Goal: Transaction & Acquisition: Purchase product/service

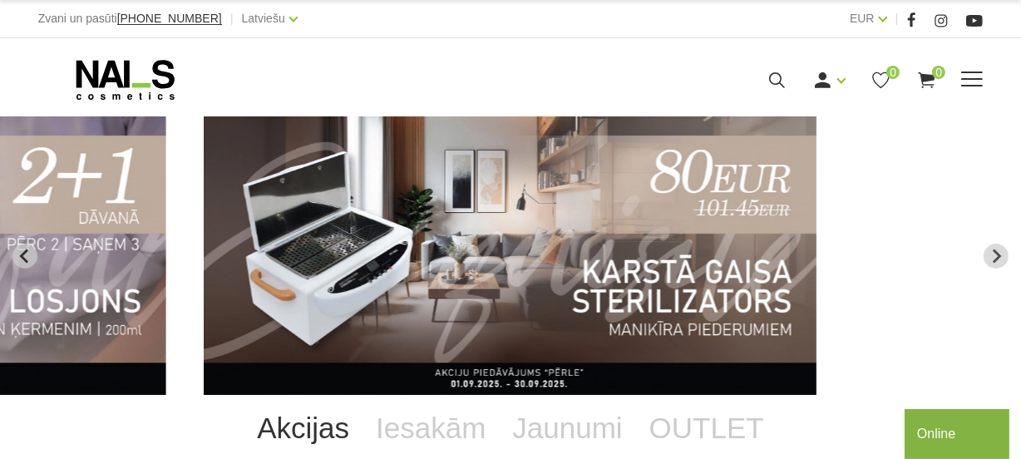
click at [974, 67] on div "Manikīrs Gēllakas Bāzes, topi un praimeri Gēlu sistēmas Dizaina sistēmas Dažādi…" at bounding box center [510, 80] width 945 height 42
click at [974, 78] on span at bounding box center [972, 79] width 22 height 2
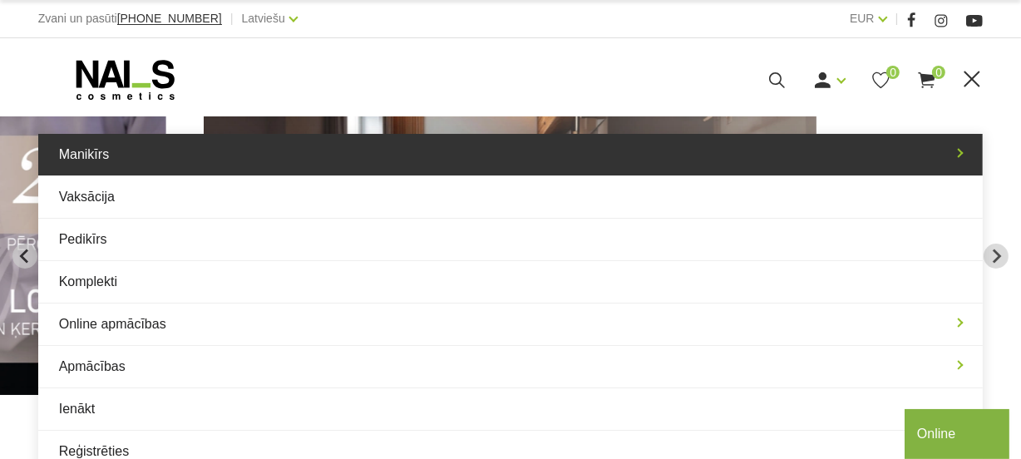
click at [213, 144] on link "Manikīrs" at bounding box center [510, 155] width 945 height 42
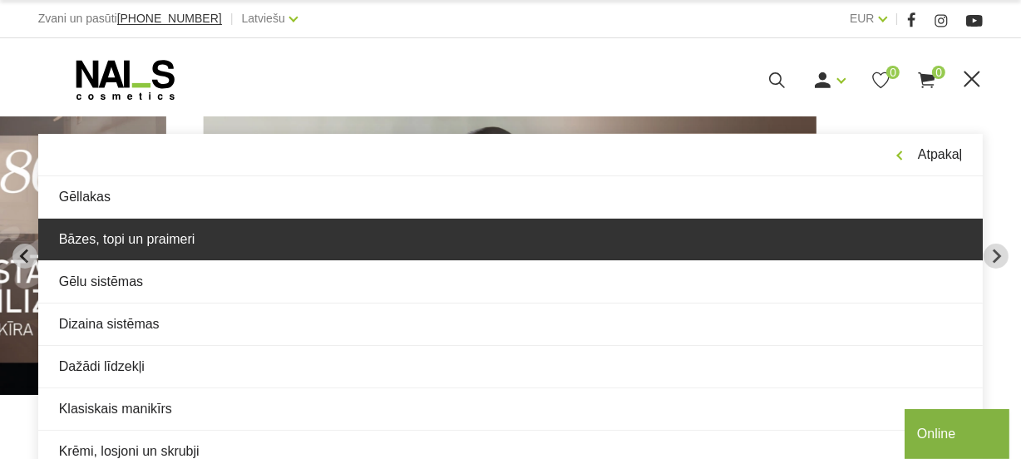
click at [277, 239] on link "Bāzes, topi un praimeri" at bounding box center [510, 240] width 945 height 42
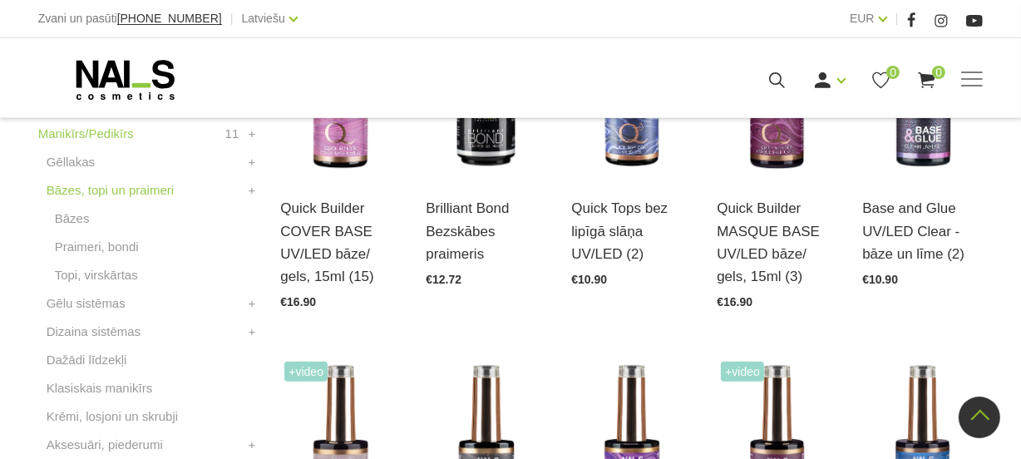
scroll to position [529, 0]
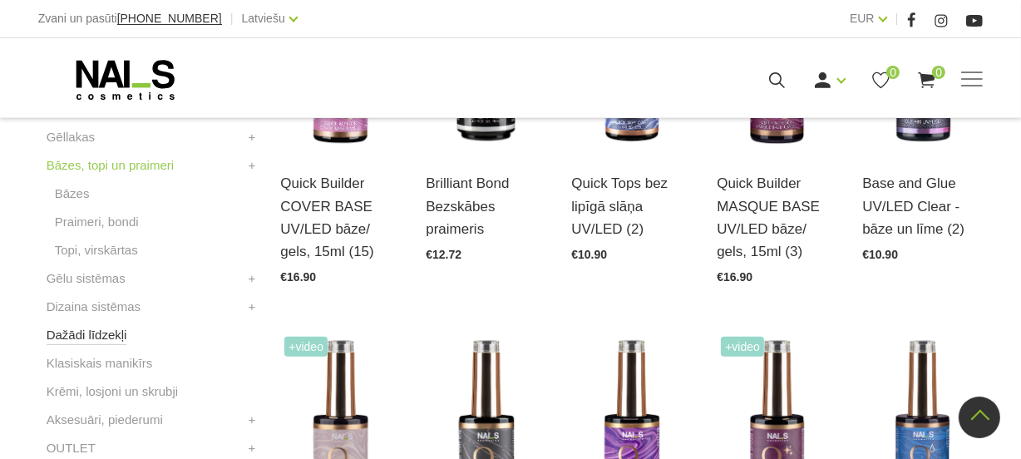
click at [55, 333] on link "Dažādi līdzekļi" at bounding box center [87, 335] width 81 height 20
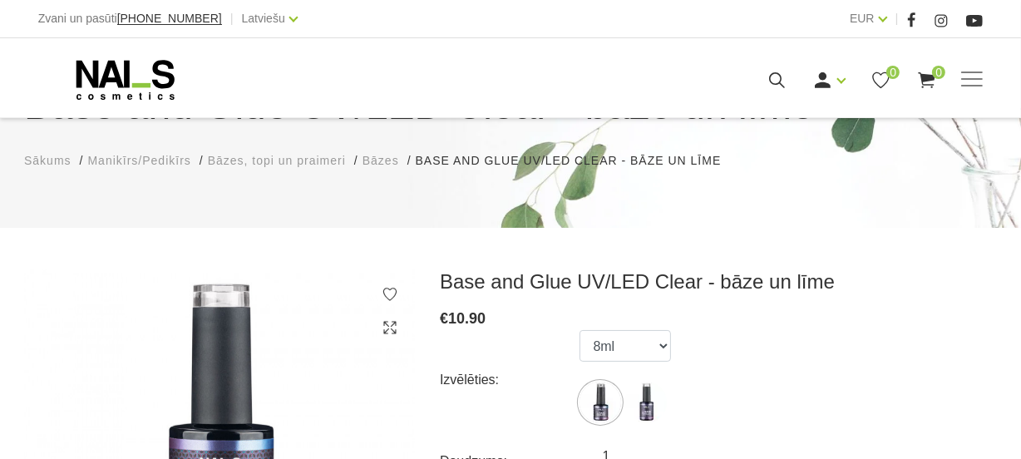
scroll to position [226, 0]
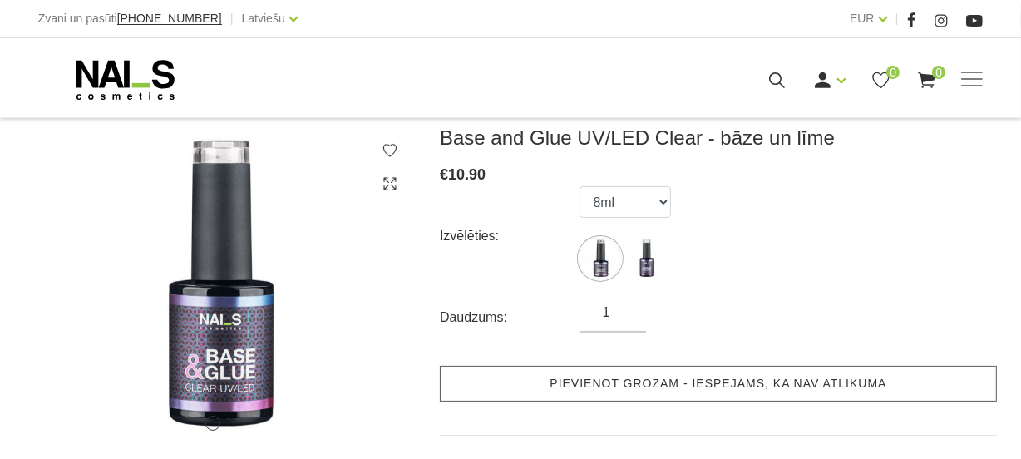
click at [636, 382] on link "Pievienot grozam - iespējams, ka nav atlikumā" at bounding box center [718, 384] width 557 height 36
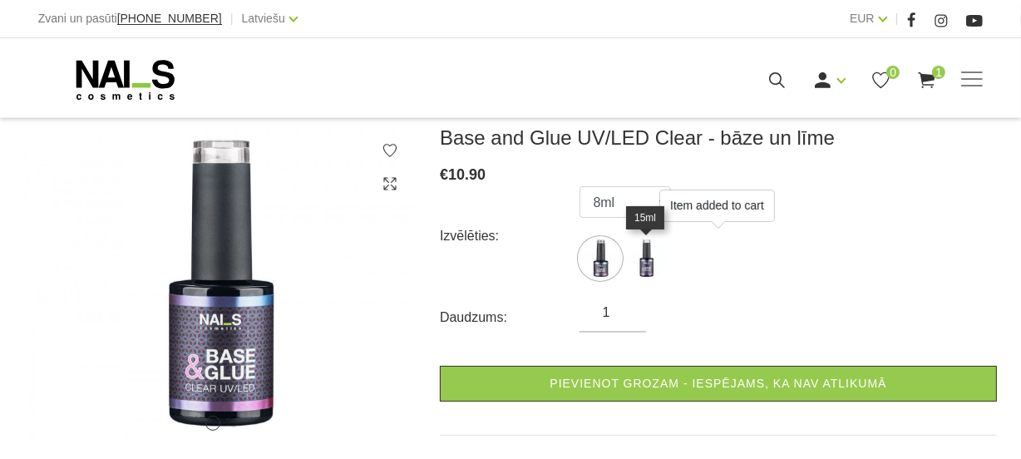
click at [646, 264] on img at bounding box center [646, 259] width 42 height 42
select select "4542"
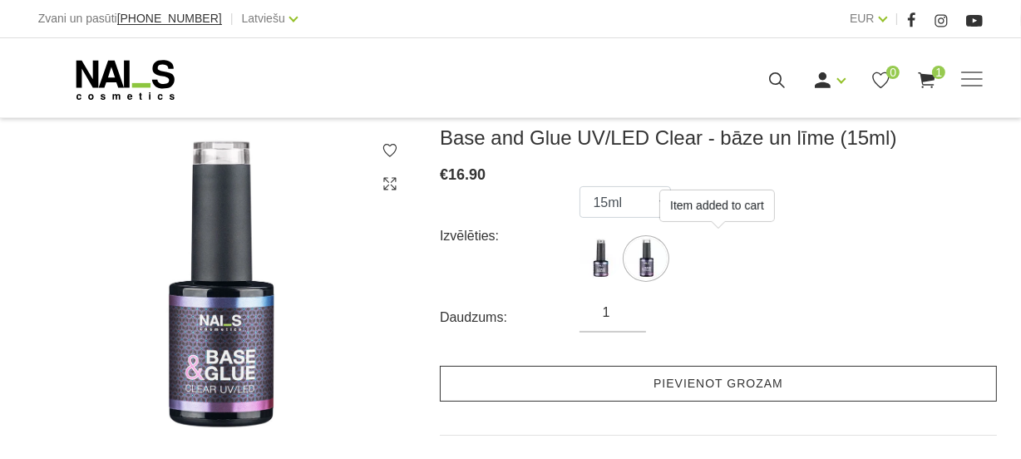
click at [681, 381] on link "Pievienot grozam" at bounding box center [718, 384] width 557 height 36
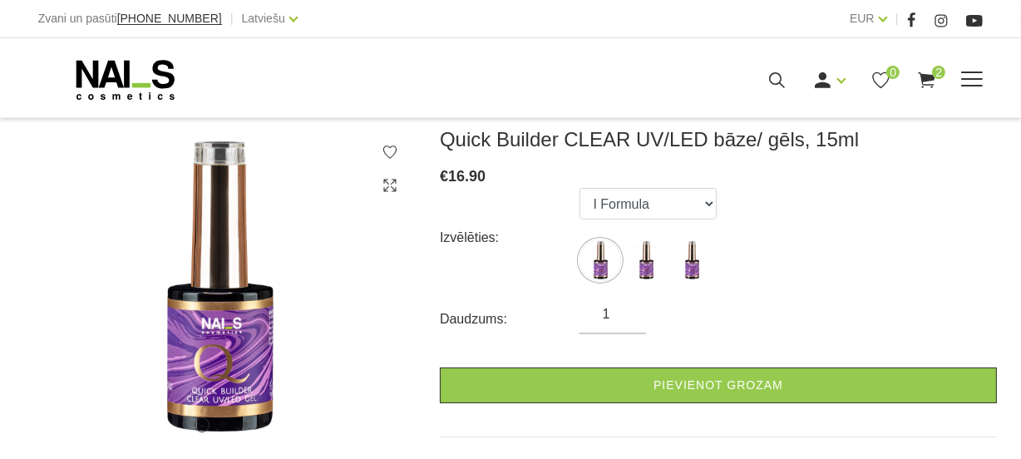
scroll to position [226, 0]
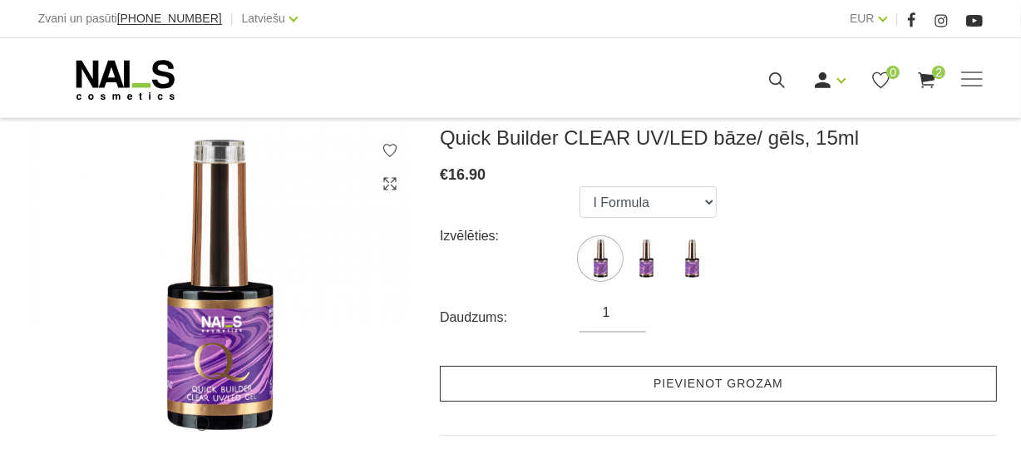
click at [678, 377] on link "Pievienot grozam" at bounding box center [718, 384] width 557 height 36
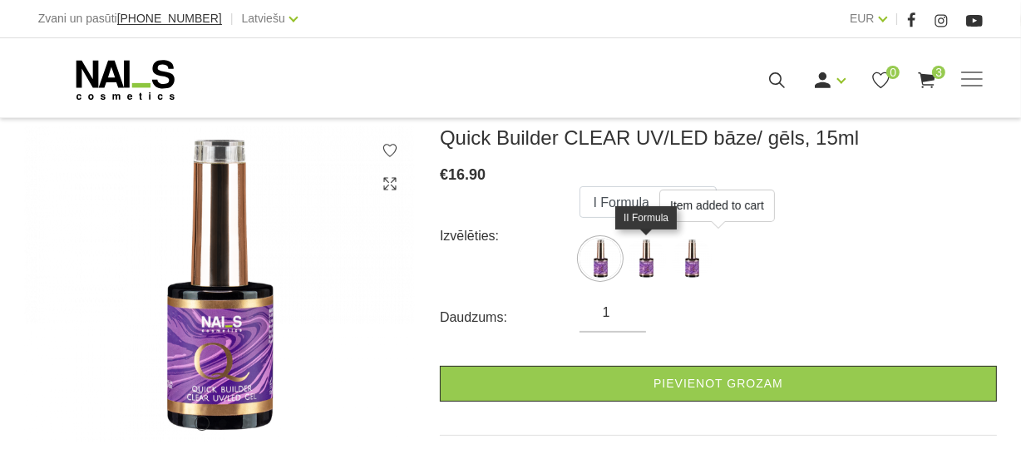
click at [639, 253] on img at bounding box center [646, 259] width 42 height 42
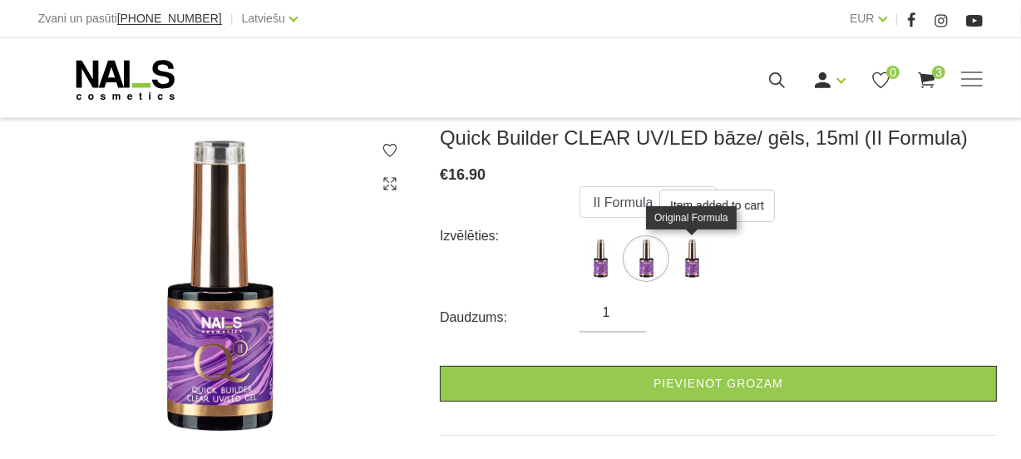
click at [681, 258] on img at bounding box center [692, 259] width 42 height 42
select select "3908"
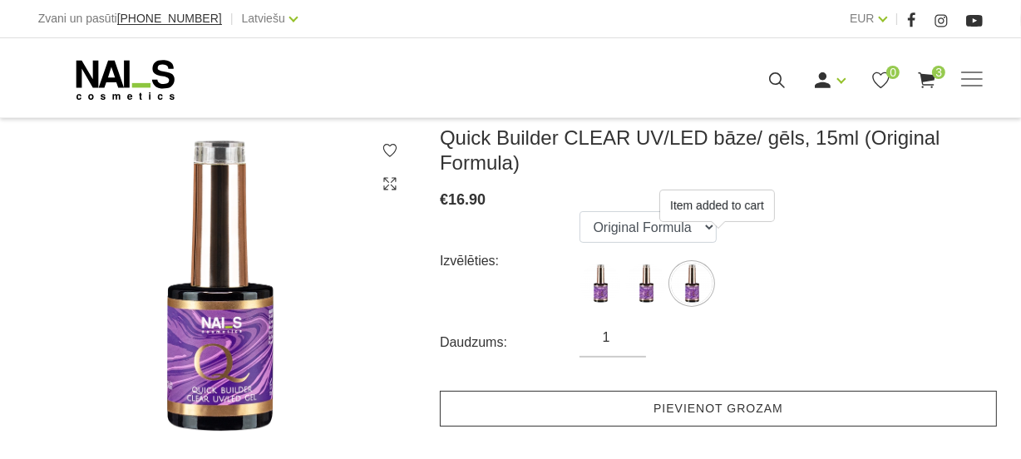
click at [715, 407] on link "Pievienot grozam" at bounding box center [718, 409] width 557 height 36
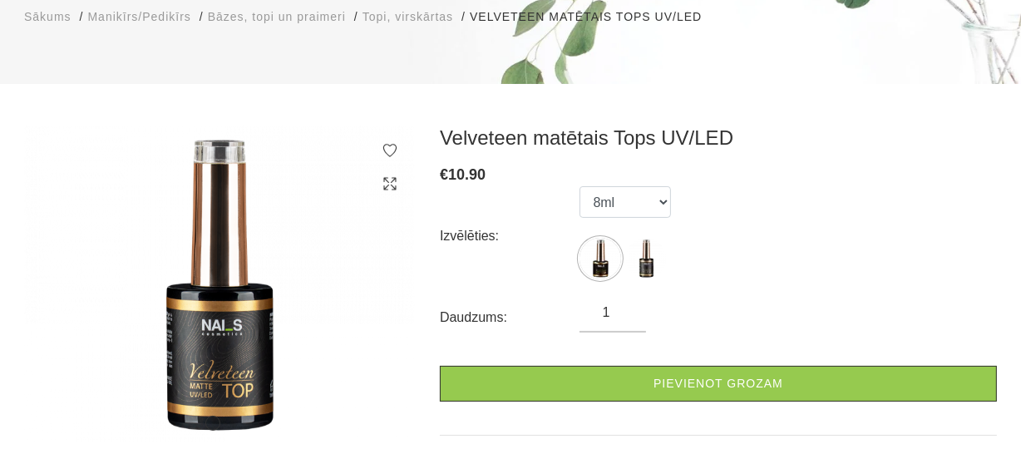
scroll to position [226, 0]
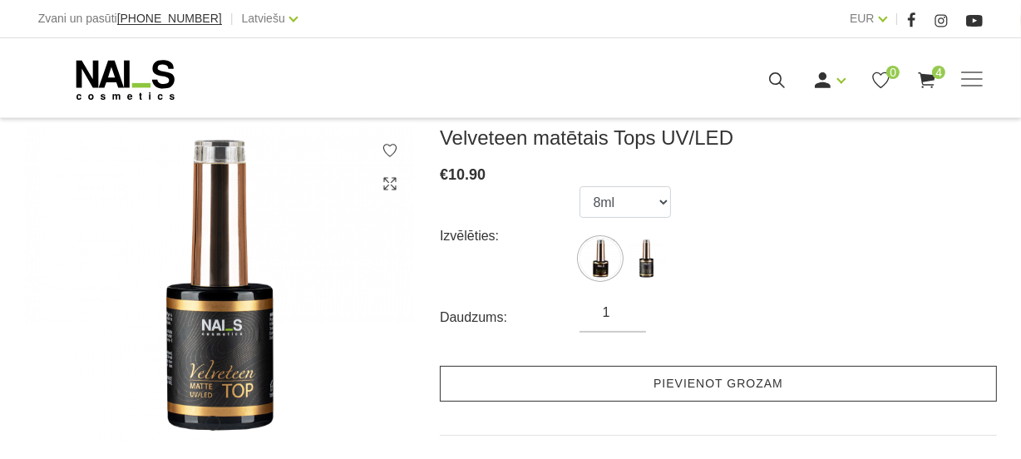
click at [656, 378] on link "Pievienot grozam" at bounding box center [718, 384] width 557 height 36
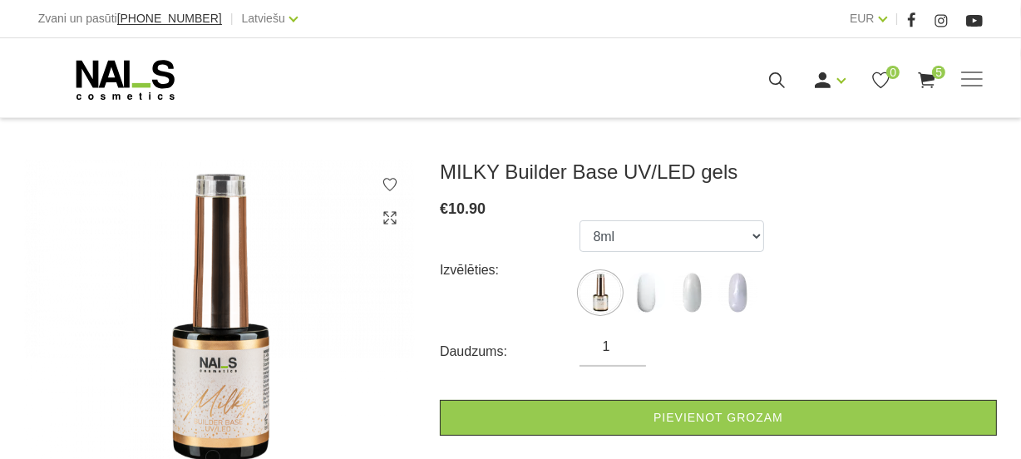
scroll to position [226, 0]
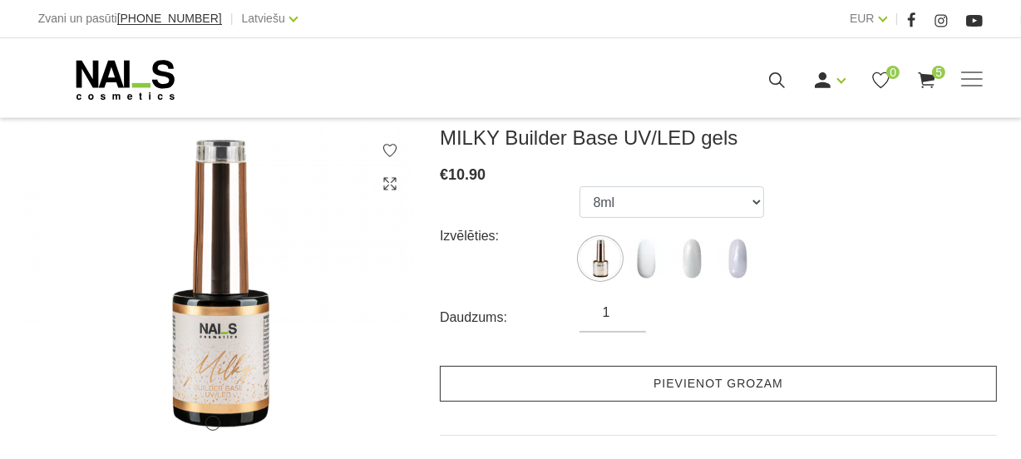
click at [729, 394] on link "Pievienot grozam" at bounding box center [718, 384] width 557 height 36
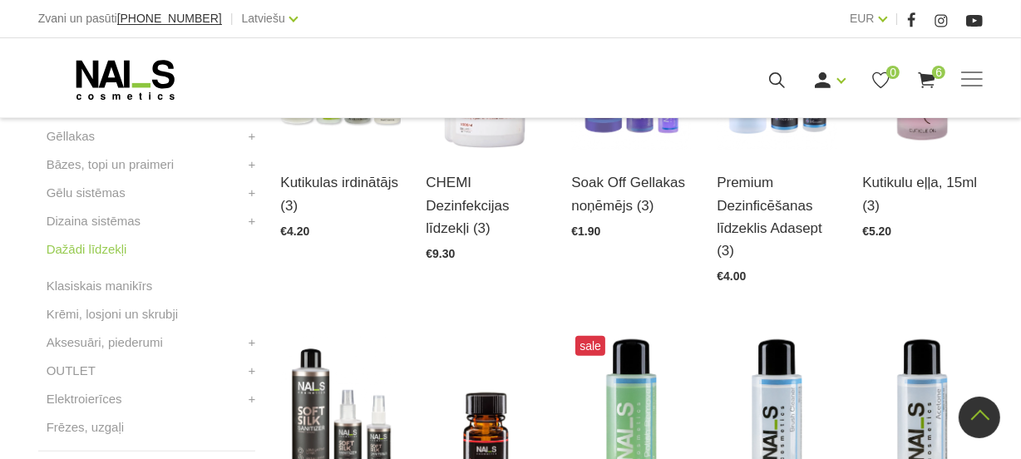
scroll to position [529, 0]
click at [52, 343] on link "Aksesuāri, piederumi" at bounding box center [105, 343] width 116 height 20
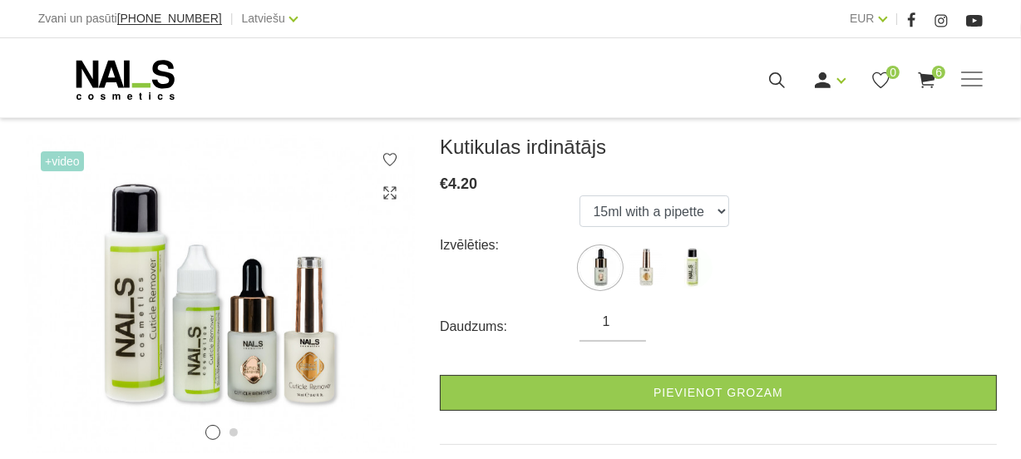
scroll to position [226, 0]
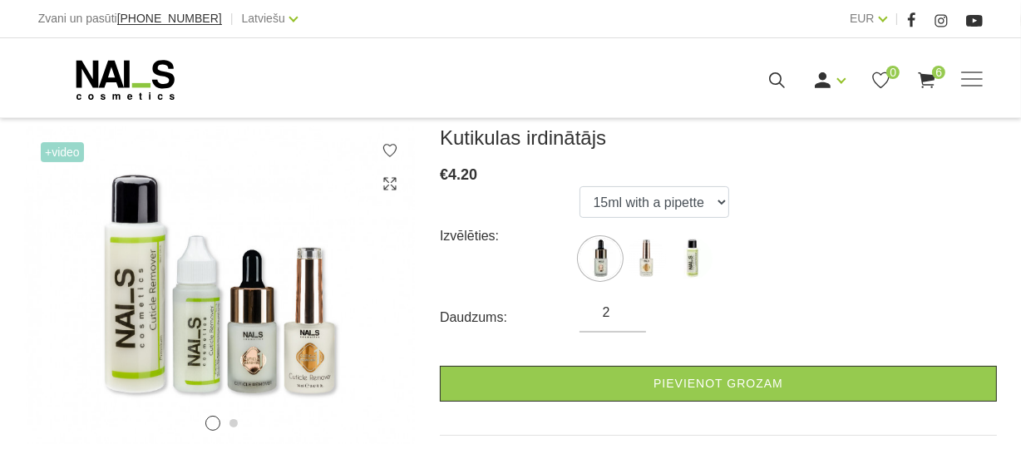
click at [630, 308] on input "2" at bounding box center [612, 313] width 67 height 20
click at [630, 308] on input "3" at bounding box center [612, 313] width 67 height 20
type input "4"
click at [630, 308] on input "4" at bounding box center [612, 313] width 67 height 20
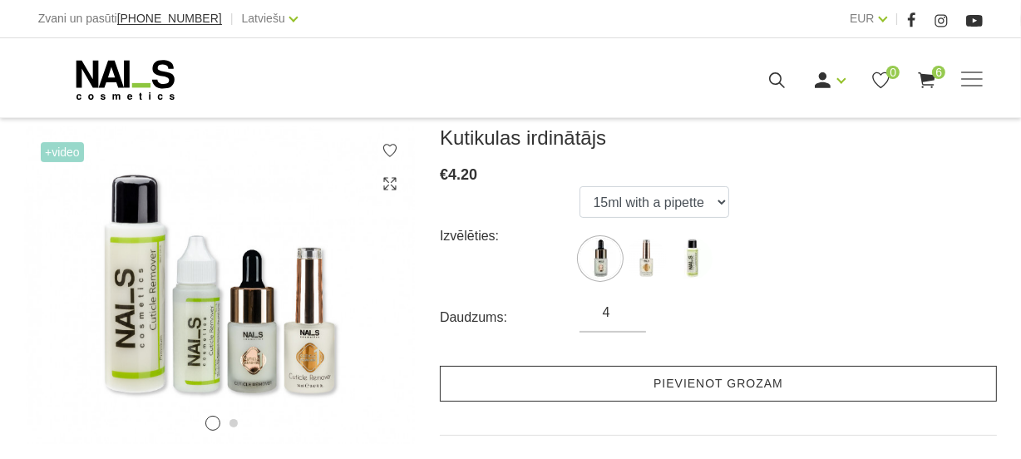
click at [649, 390] on link "Pievienot grozam" at bounding box center [718, 384] width 557 height 36
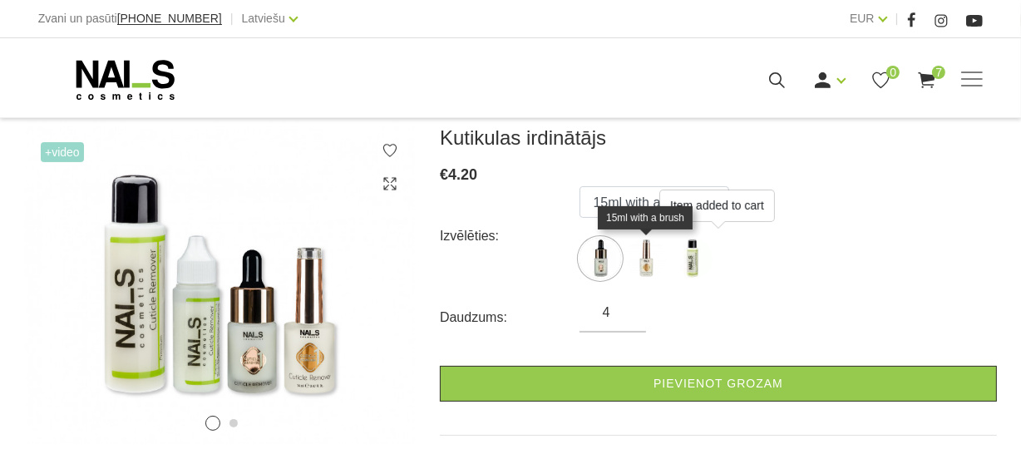
click at [642, 266] on img at bounding box center [646, 259] width 42 height 42
select select "364"
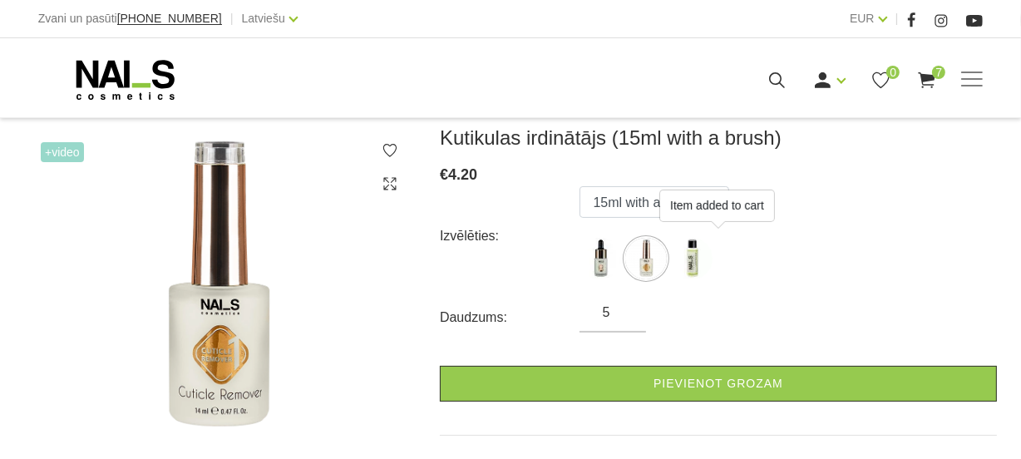
click at [627, 308] on input "5" at bounding box center [612, 313] width 67 height 20
click at [627, 308] on input "6" at bounding box center [612, 313] width 67 height 20
click at [624, 313] on input "5" at bounding box center [612, 313] width 67 height 20
type input "4"
click at [624, 313] on input "4" at bounding box center [612, 313] width 67 height 20
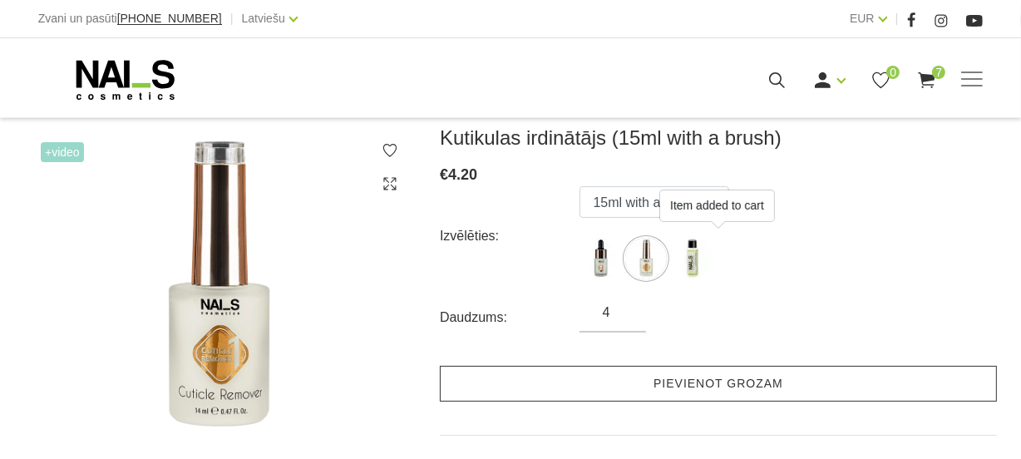
click at [640, 380] on link "Pievienot grozam" at bounding box center [718, 384] width 557 height 36
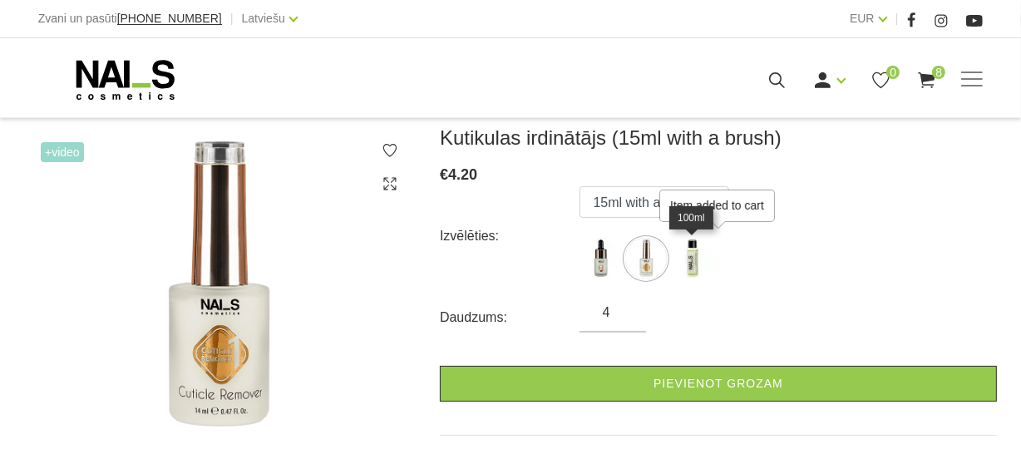
click at [693, 266] on img at bounding box center [692, 259] width 42 height 42
select select "365"
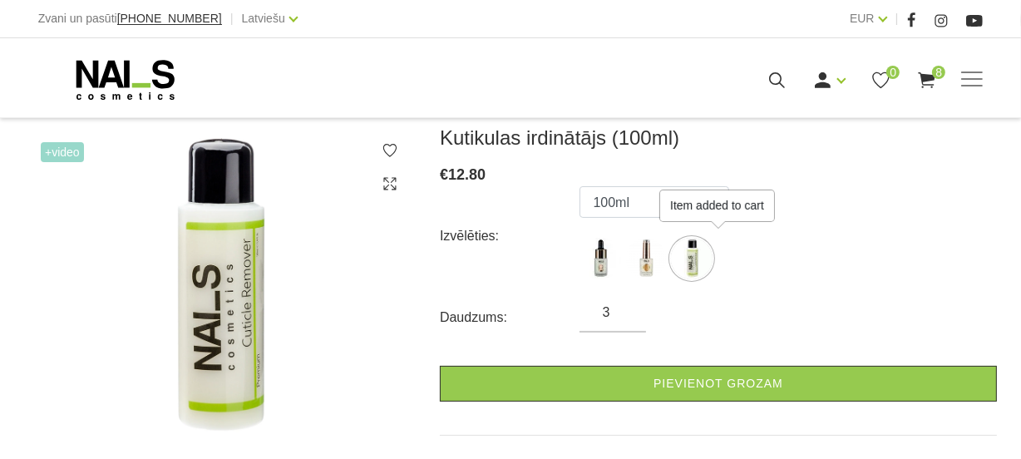
click at [626, 319] on input "3" at bounding box center [612, 313] width 67 height 20
type input "2"
click at [626, 319] on input "2" at bounding box center [612, 313] width 67 height 20
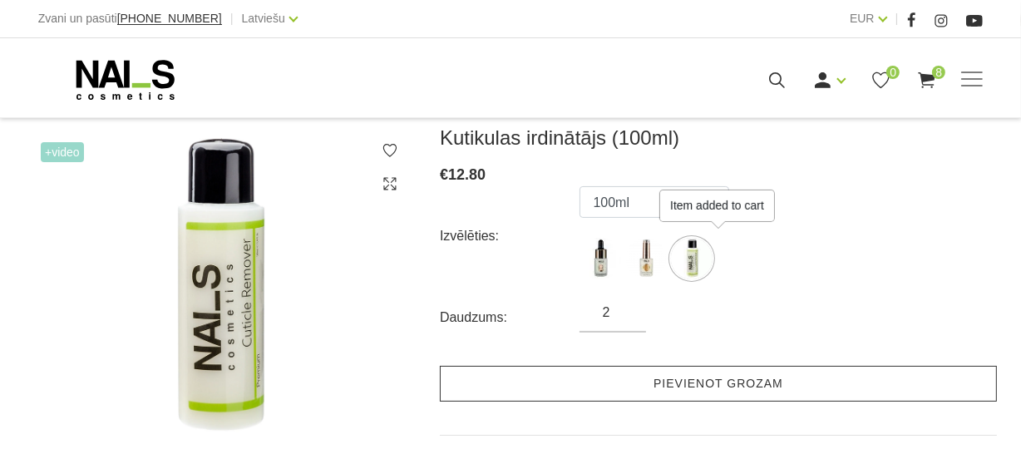
click at [637, 377] on link "Pievienot grozam" at bounding box center [718, 384] width 557 height 36
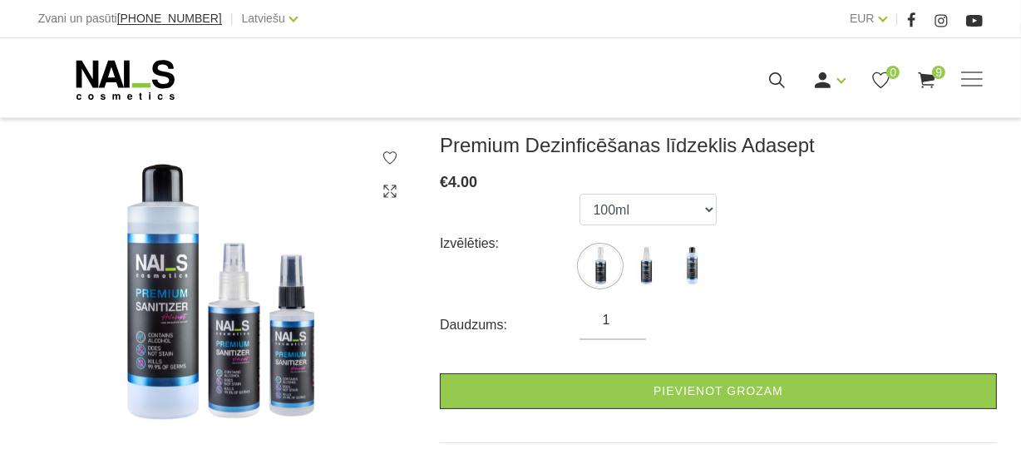
scroll to position [226, 0]
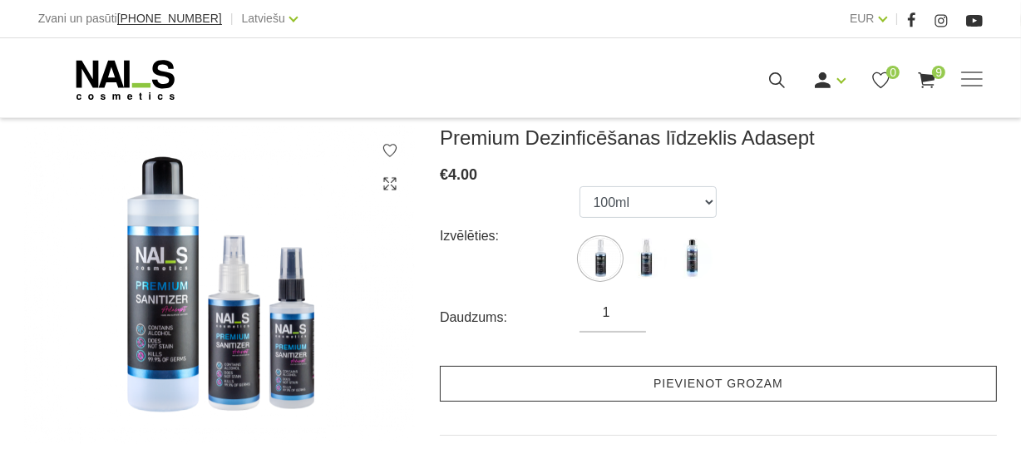
click at [669, 382] on link "Pievienot grozam" at bounding box center [718, 384] width 557 height 36
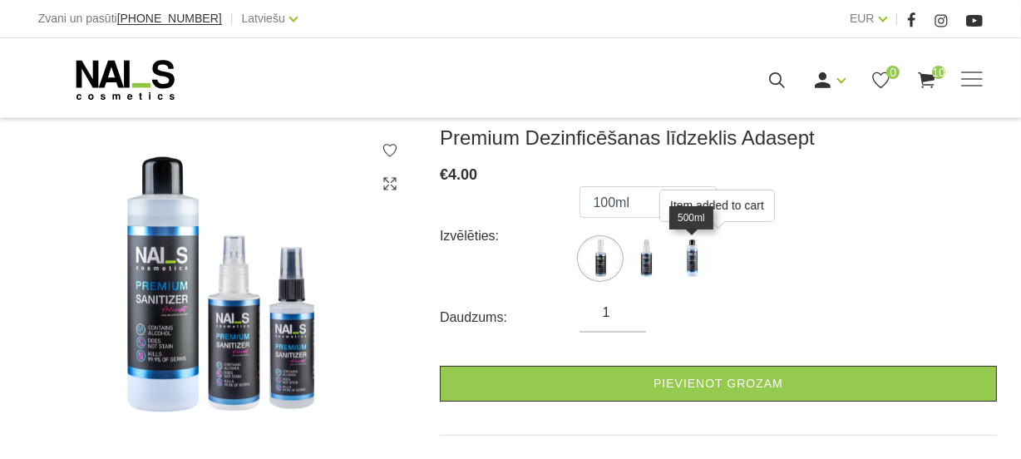
click at [688, 262] on img at bounding box center [692, 259] width 42 height 42
select select "5583"
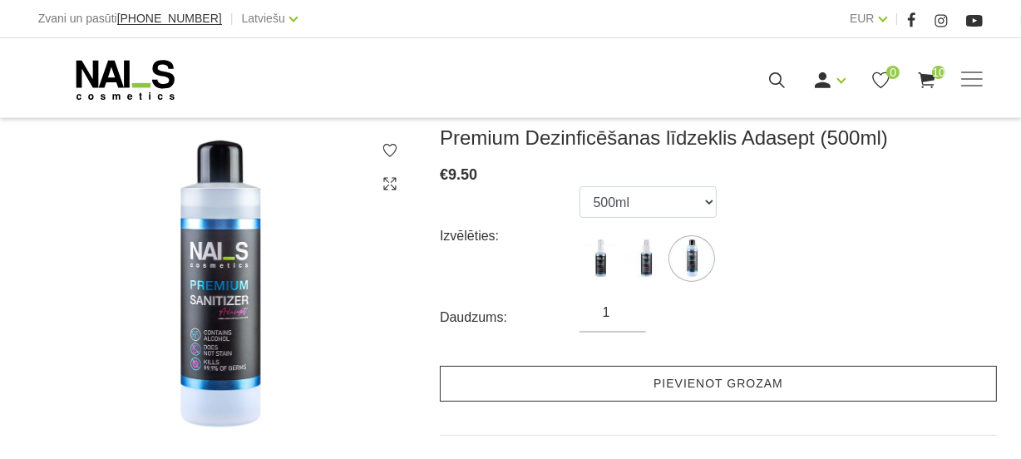
click at [690, 383] on link "Pievienot grozam" at bounding box center [718, 384] width 557 height 36
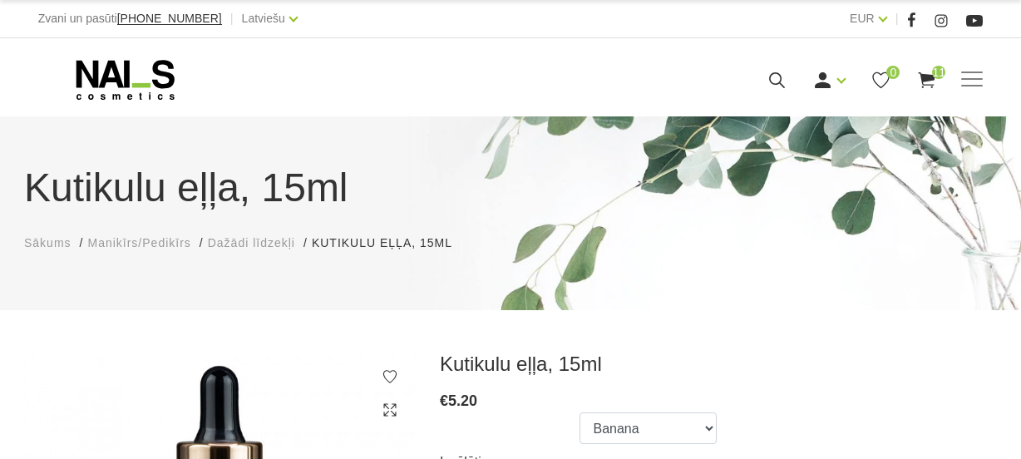
scroll to position [226, 0]
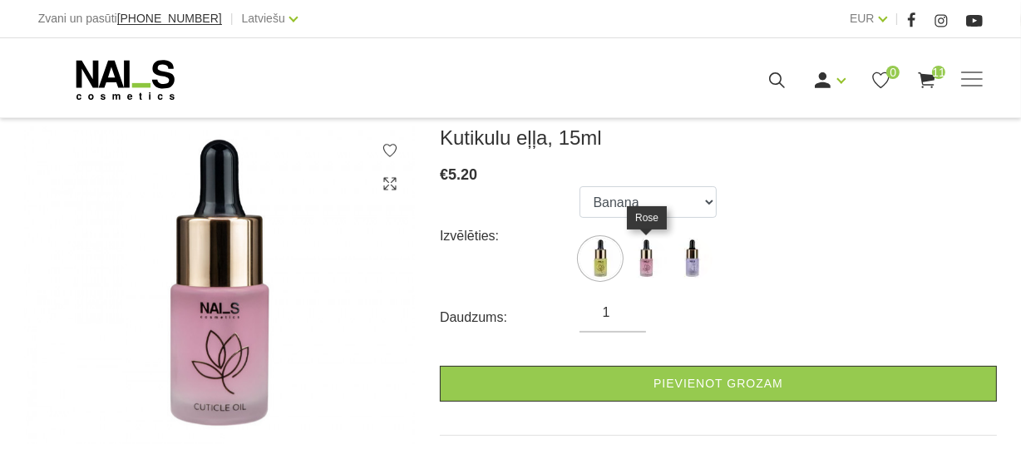
click at [649, 263] on img at bounding box center [646, 259] width 42 height 42
select select "6047"
type input "2"
click at [627, 307] on input "2" at bounding box center [612, 313] width 67 height 20
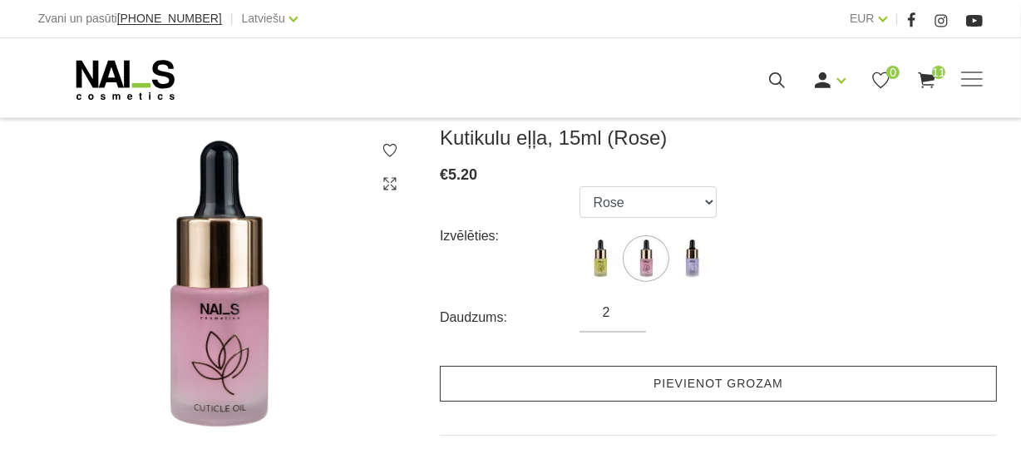
click at [661, 393] on link "Pievienot grozam" at bounding box center [718, 384] width 557 height 36
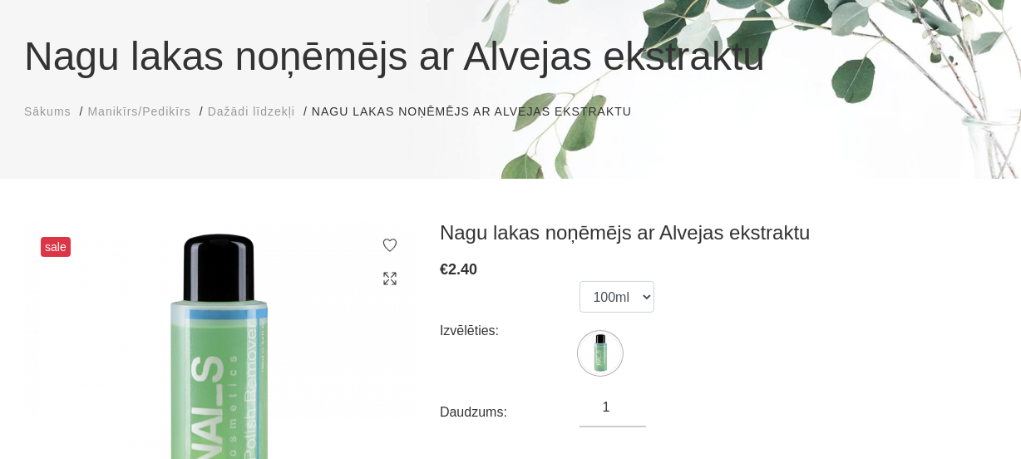
scroll to position [150, 0]
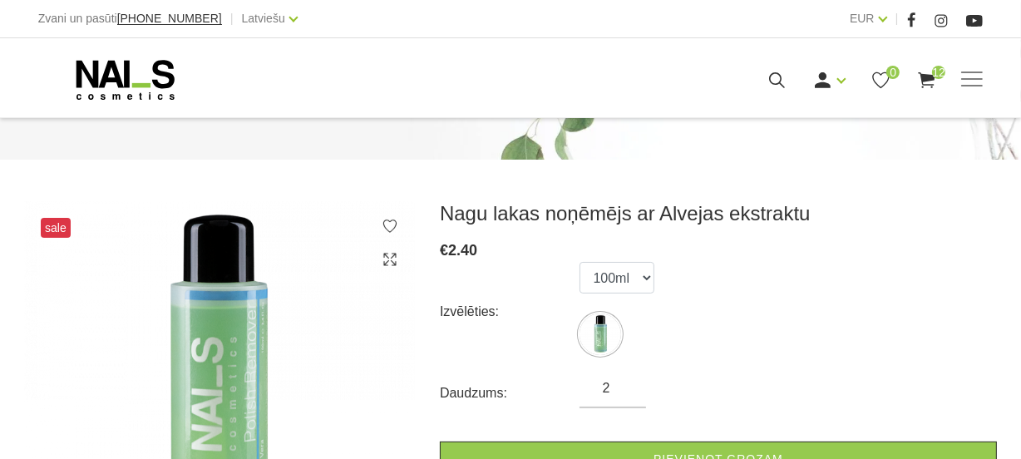
type input "2"
click at [624, 382] on input "2" at bounding box center [612, 388] width 67 height 20
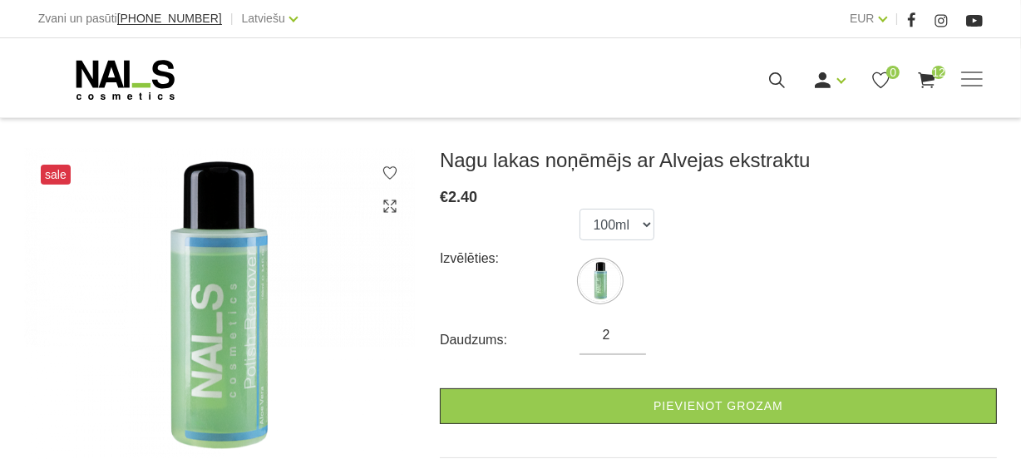
scroll to position [226, 0]
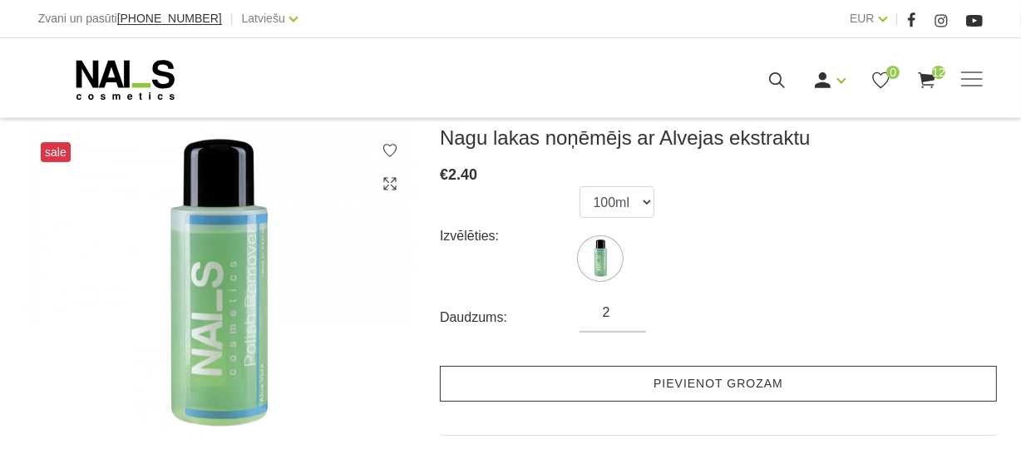
click at [747, 374] on link "Pievienot grozam" at bounding box center [718, 384] width 557 height 36
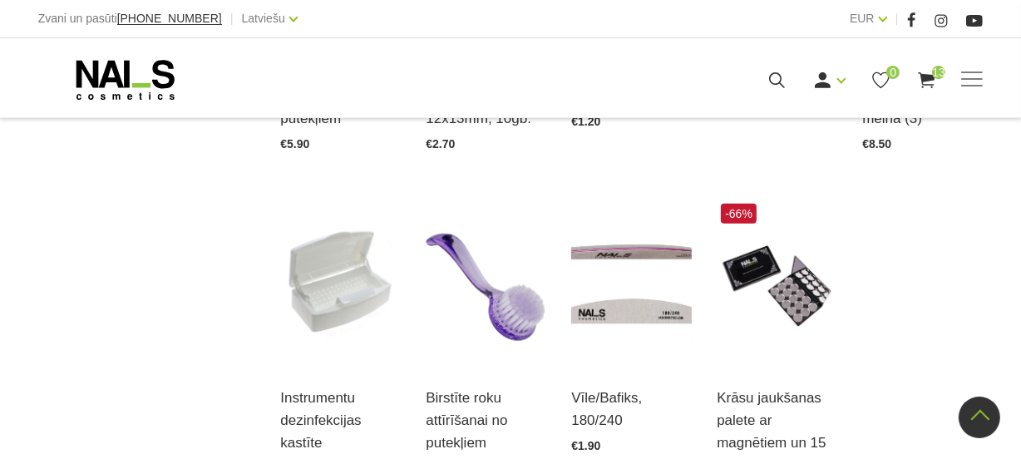
scroll to position [1663, 0]
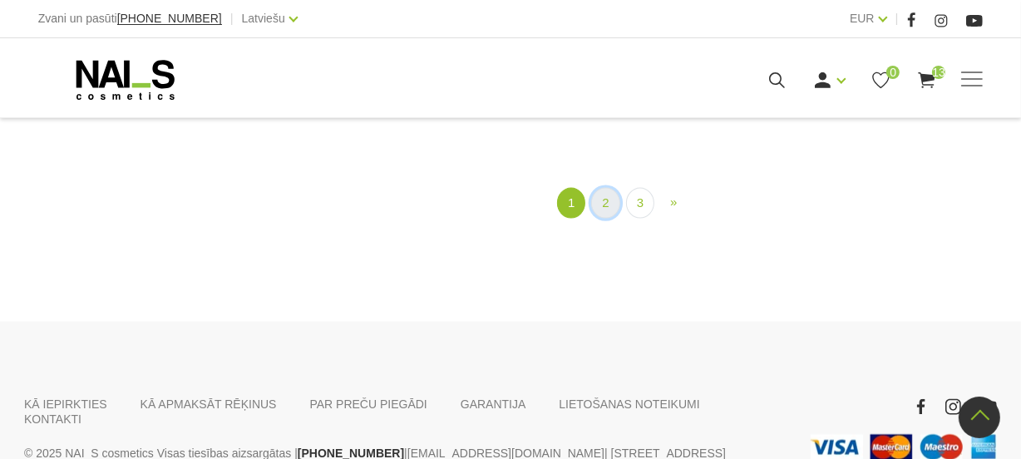
click at [609, 198] on link "2" at bounding box center [605, 203] width 28 height 31
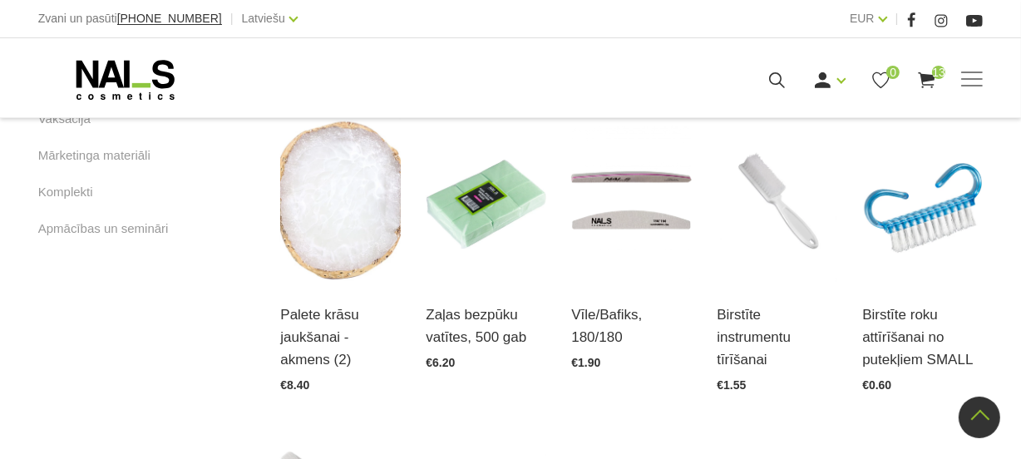
scroll to position [1096, 0]
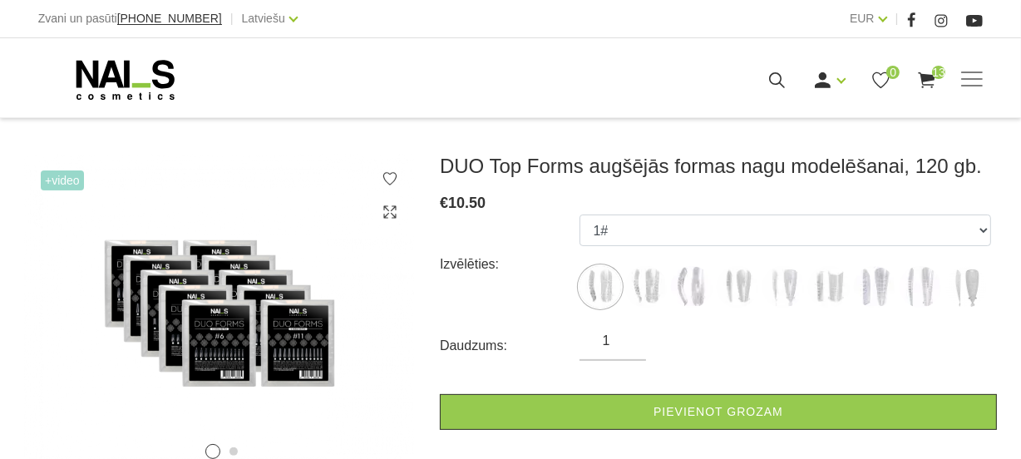
scroll to position [302, 0]
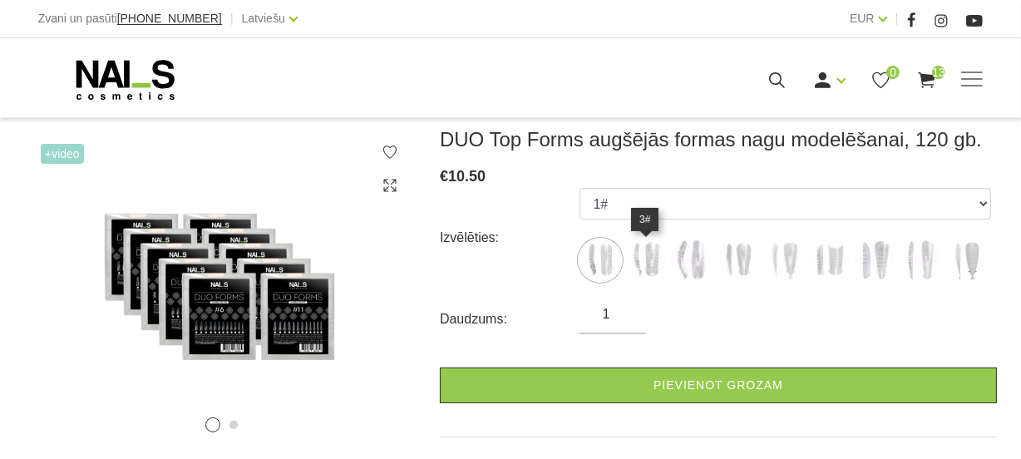
click at [644, 258] on img at bounding box center [646, 260] width 42 height 42
select select "3924"
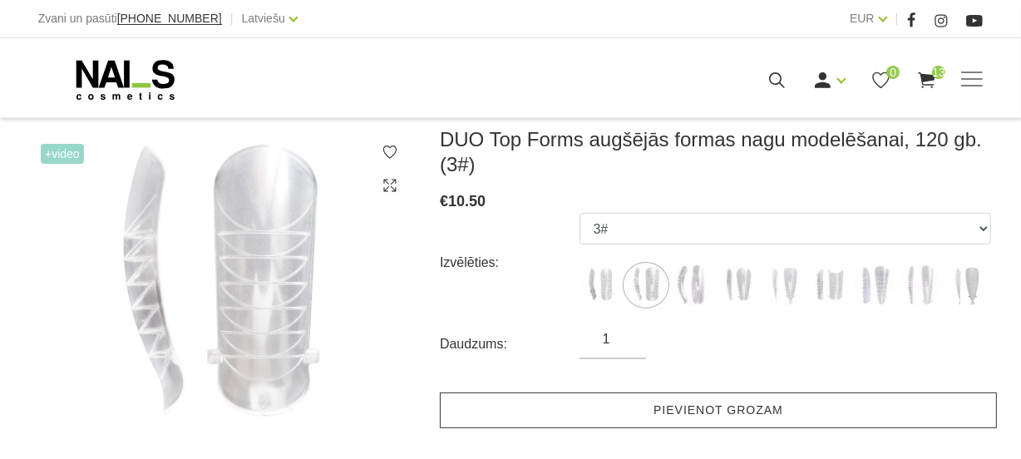
click at [679, 403] on link "Pievienot grozam" at bounding box center [718, 410] width 557 height 36
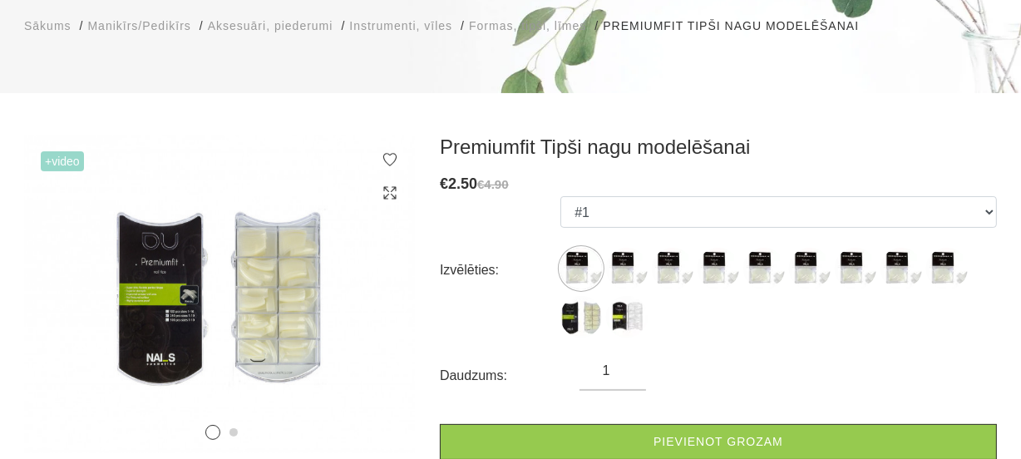
scroll to position [226, 0]
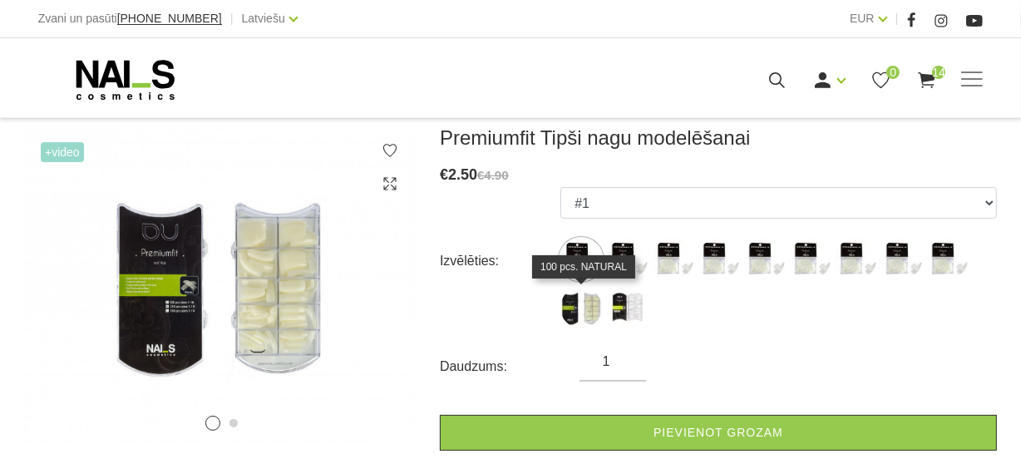
click at [575, 309] on img at bounding box center [581, 308] width 42 height 42
select select "1765"
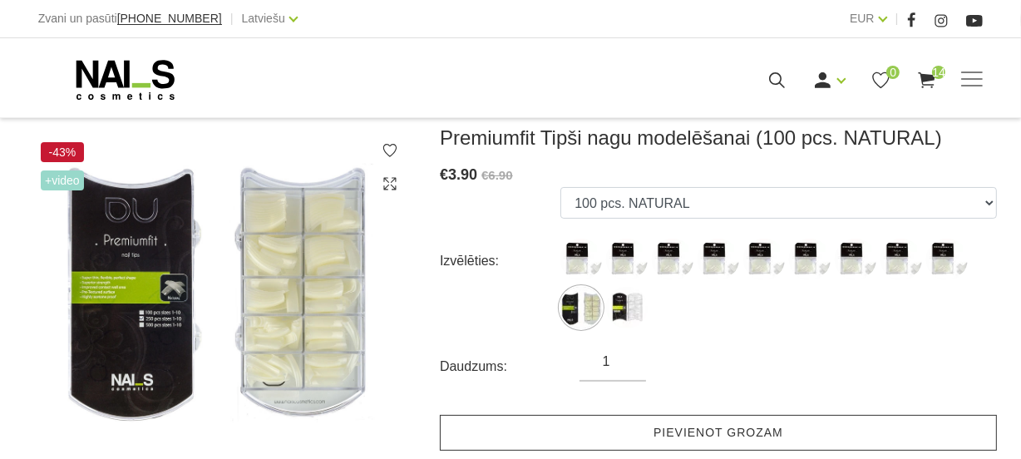
click at [699, 437] on link "Pievienot grozam" at bounding box center [718, 433] width 557 height 36
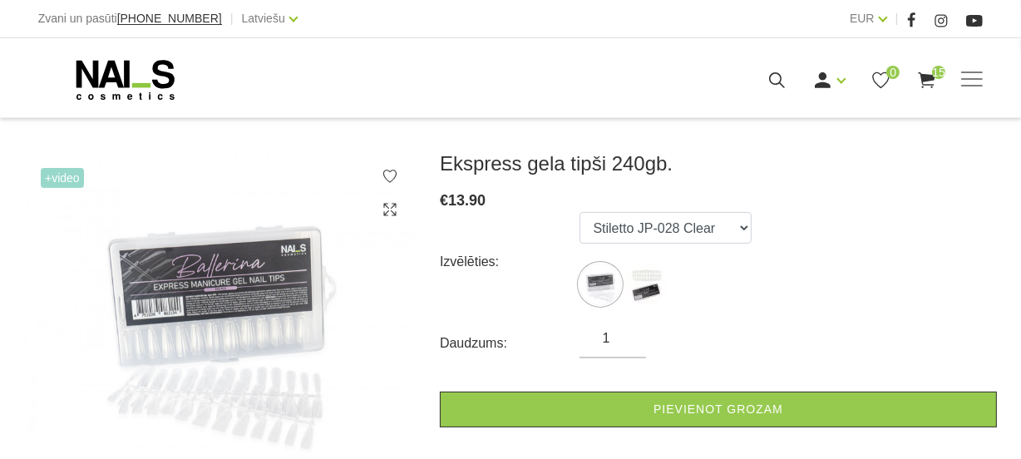
scroll to position [226, 0]
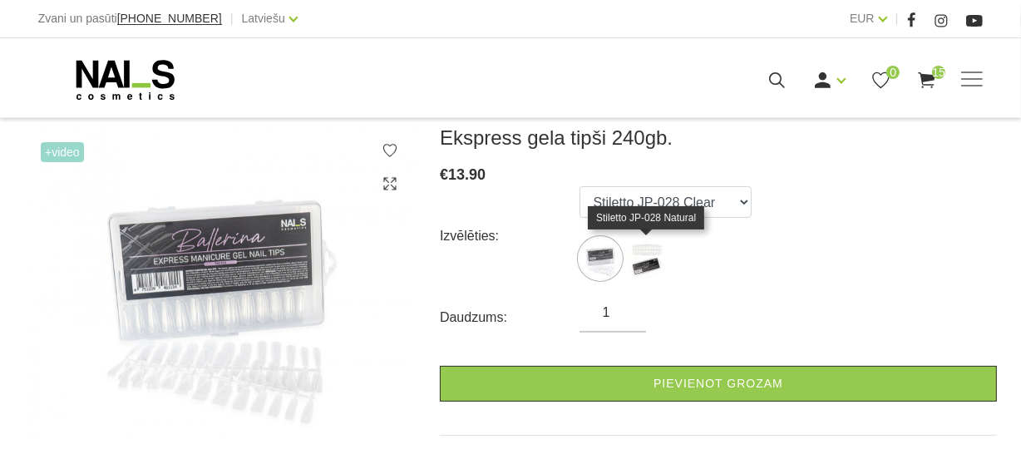
click at [651, 268] on img at bounding box center [646, 259] width 42 height 42
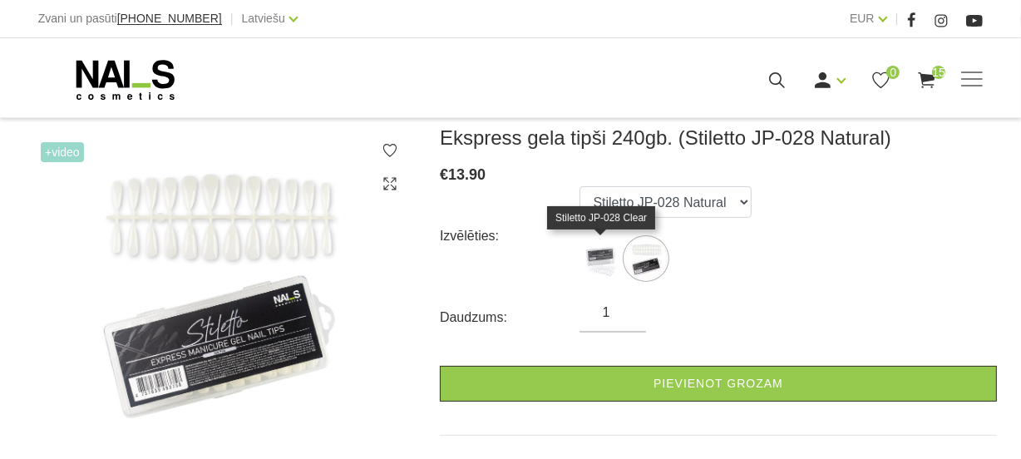
click at [612, 255] on img at bounding box center [600, 259] width 42 height 42
select select "5457"
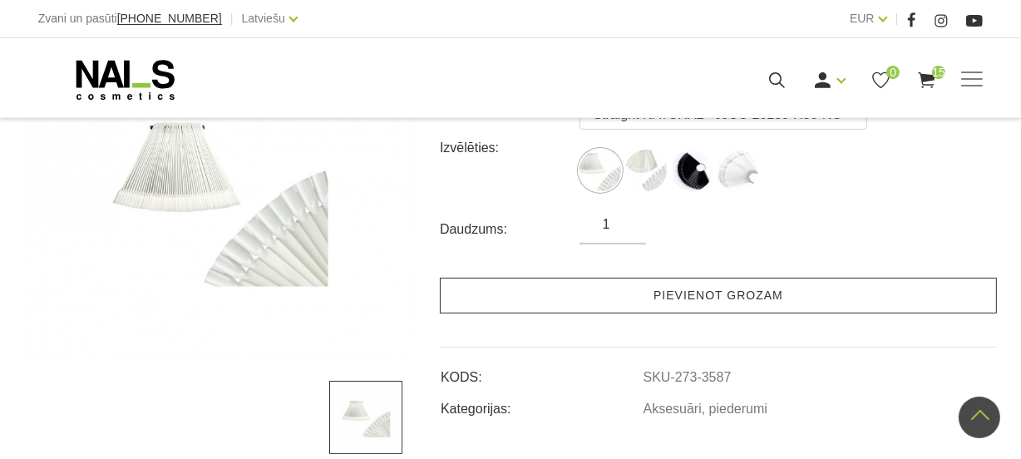
scroll to position [226, 0]
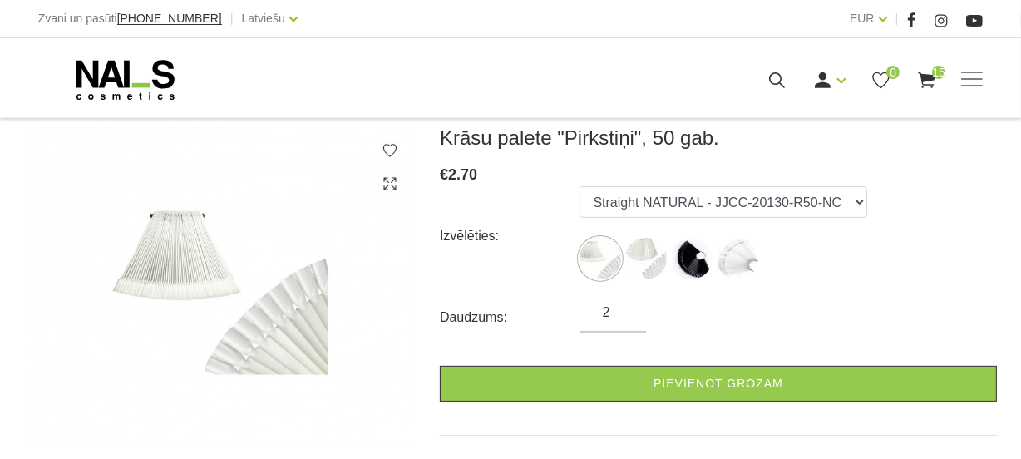
type input "2"
click at [629, 306] on input "2" at bounding box center [612, 313] width 67 height 20
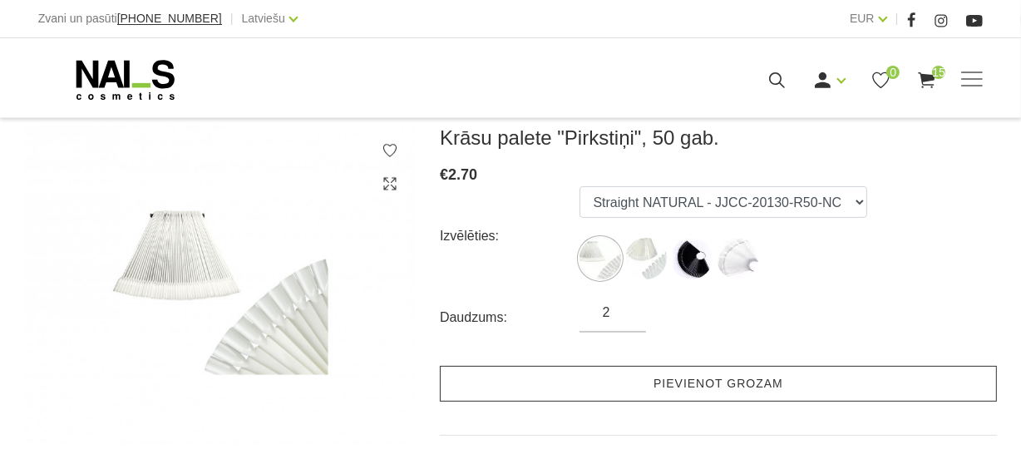
click at [682, 390] on link "Pievienot grozam" at bounding box center [718, 384] width 557 height 36
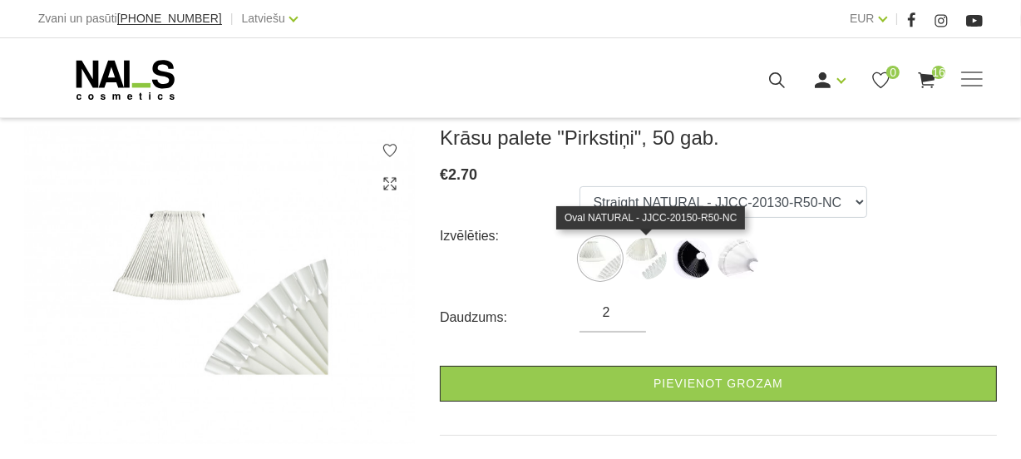
click at [660, 269] on img at bounding box center [646, 259] width 42 height 42
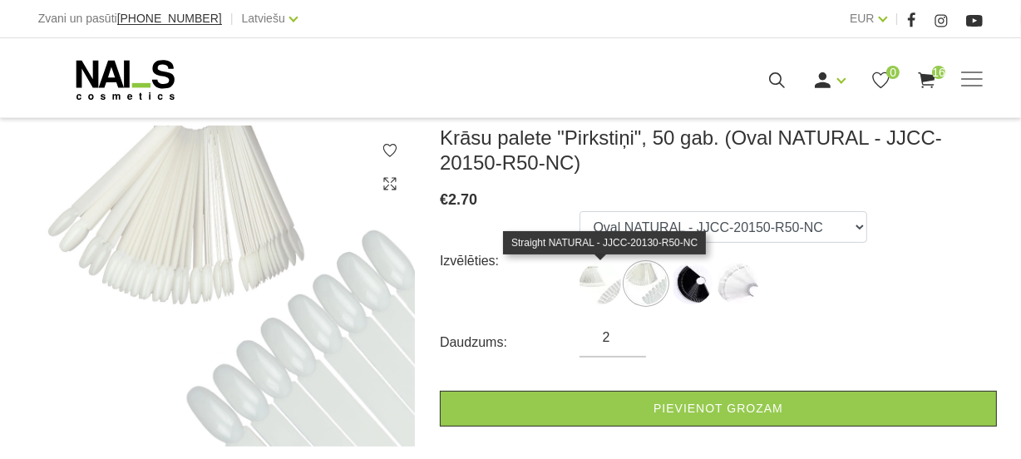
click at [595, 282] on img at bounding box center [600, 284] width 42 height 42
select select "3587"
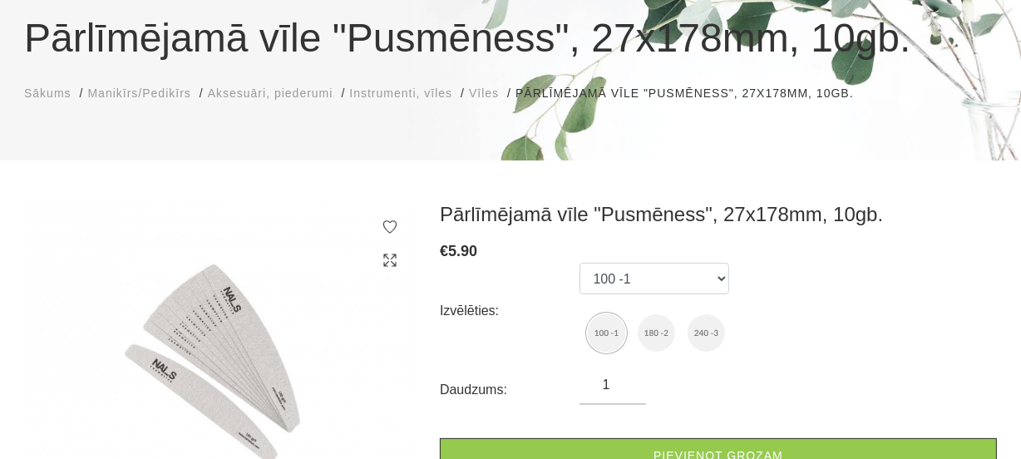
scroll to position [226, 0]
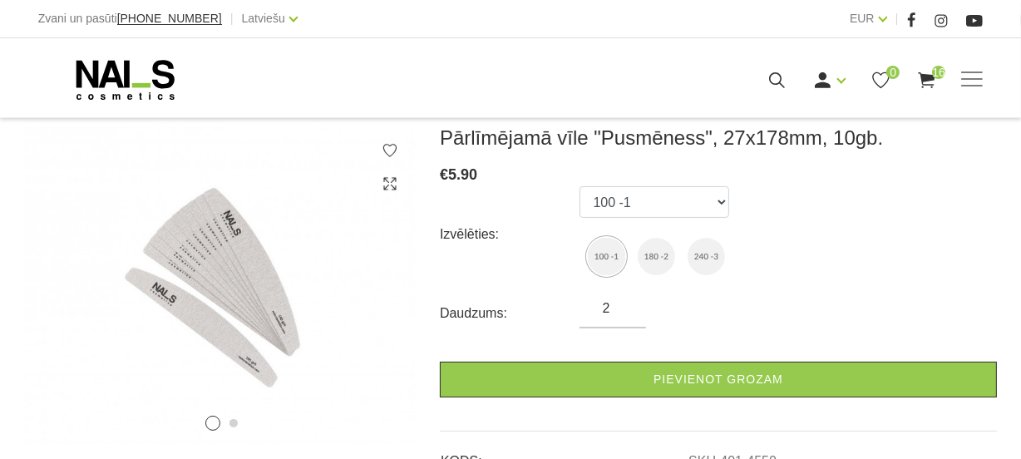
type input "2"
click at [626, 303] on input "2" at bounding box center [612, 308] width 67 height 20
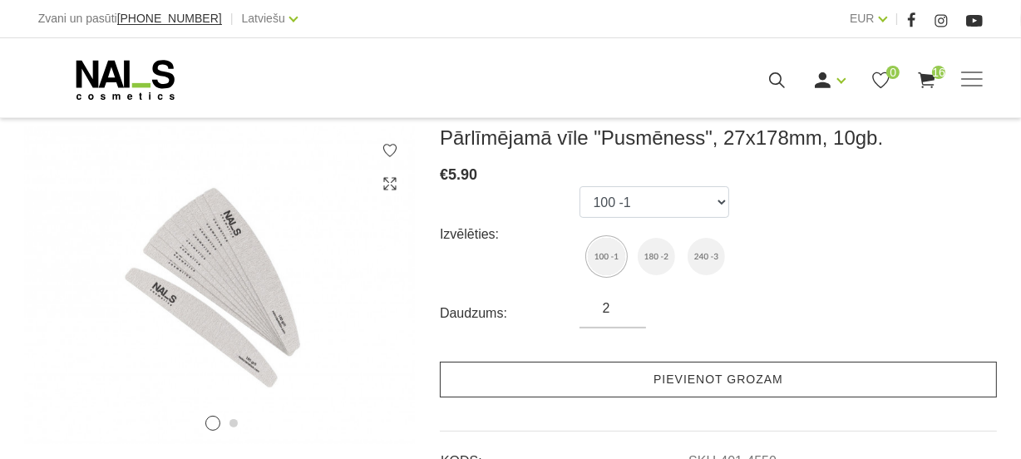
click at [673, 389] on link "Pievienot grozam" at bounding box center [718, 380] width 557 height 36
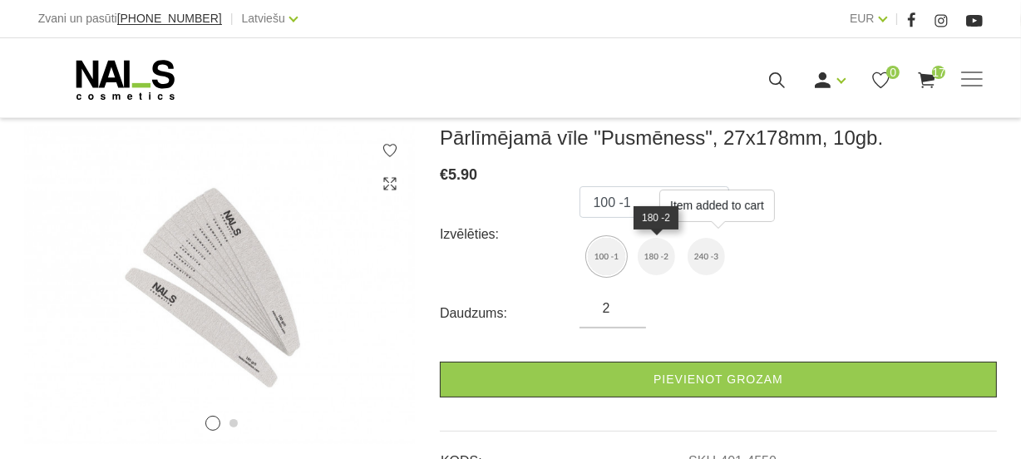
click at [658, 256] on img at bounding box center [656, 256] width 37 height 37
select select "4551"
click at [624, 299] on input "3" at bounding box center [612, 308] width 67 height 20
click at [624, 299] on input "4" at bounding box center [612, 308] width 67 height 20
type input "5"
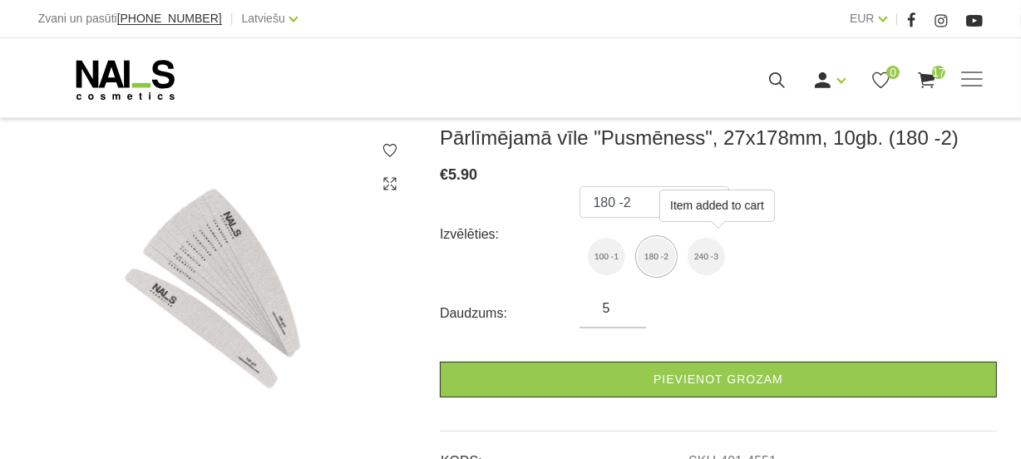
click at [624, 299] on input "5" at bounding box center [612, 308] width 67 height 20
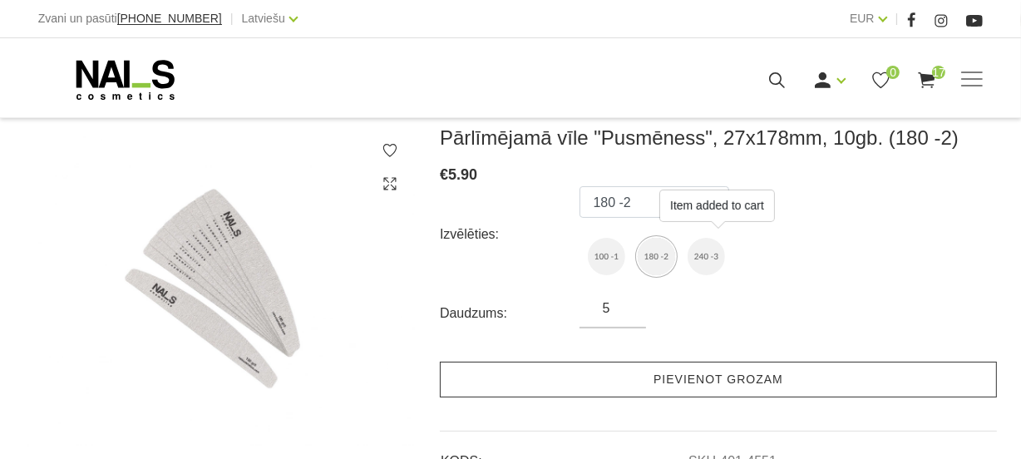
click at [671, 377] on link "Pievienot grozam" at bounding box center [718, 380] width 557 height 36
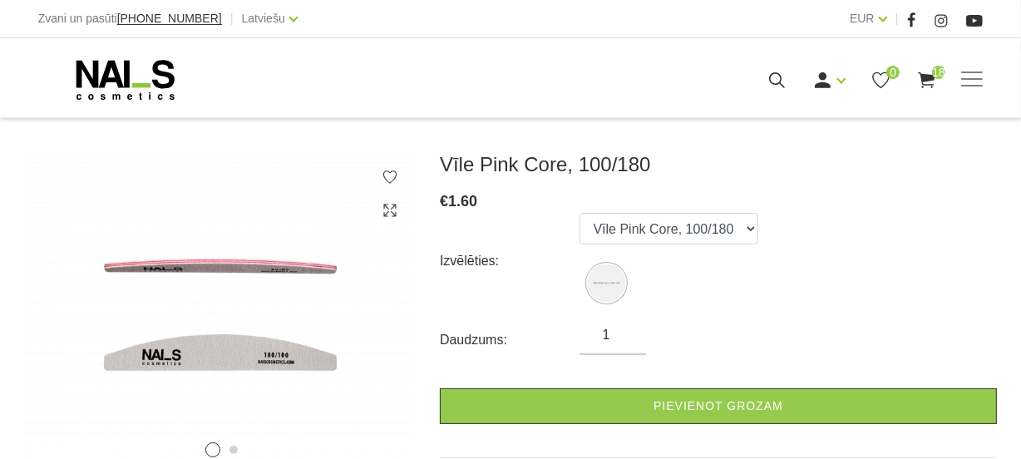
scroll to position [226, 0]
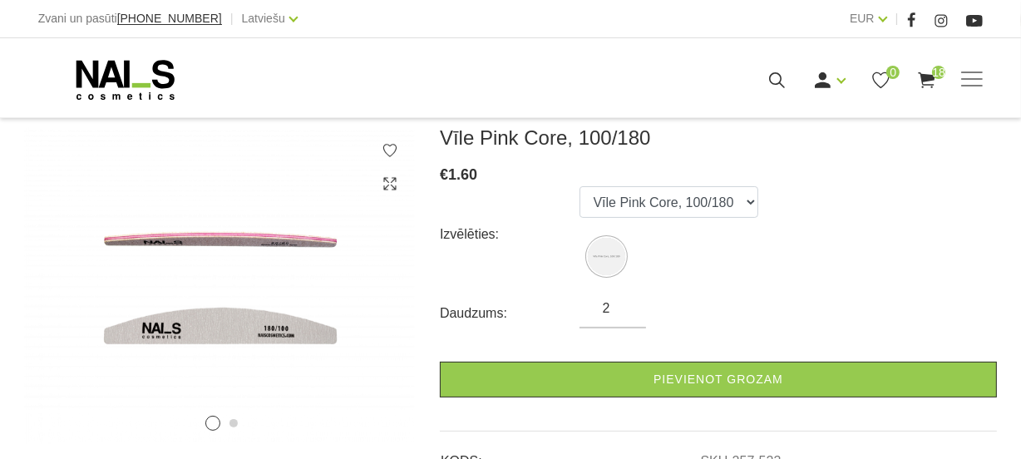
click at [627, 300] on input "2" at bounding box center [612, 308] width 67 height 20
click at [627, 300] on input "3" at bounding box center [612, 308] width 67 height 20
type input "4"
click at [627, 300] on input "4" at bounding box center [612, 308] width 67 height 20
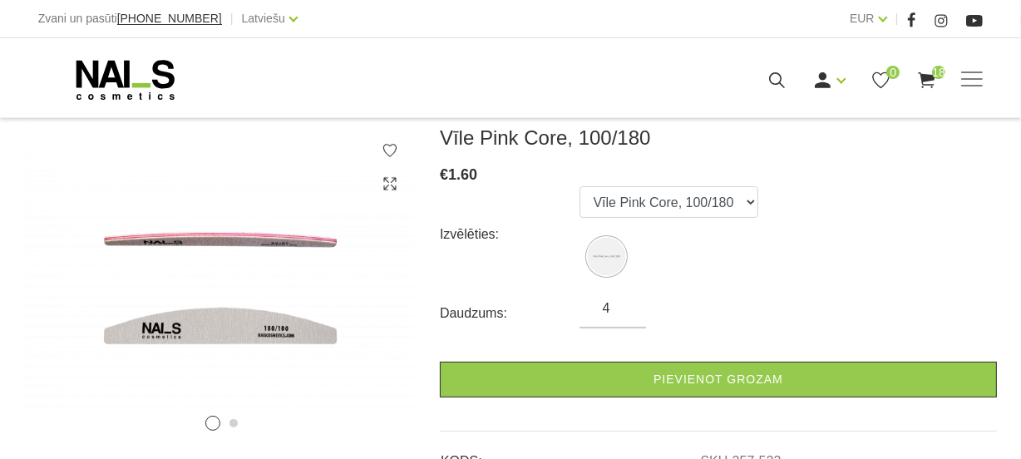
click at [627, 300] on input "4" at bounding box center [612, 308] width 67 height 20
click at [624, 302] on input "4" at bounding box center [612, 308] width 67 height 20
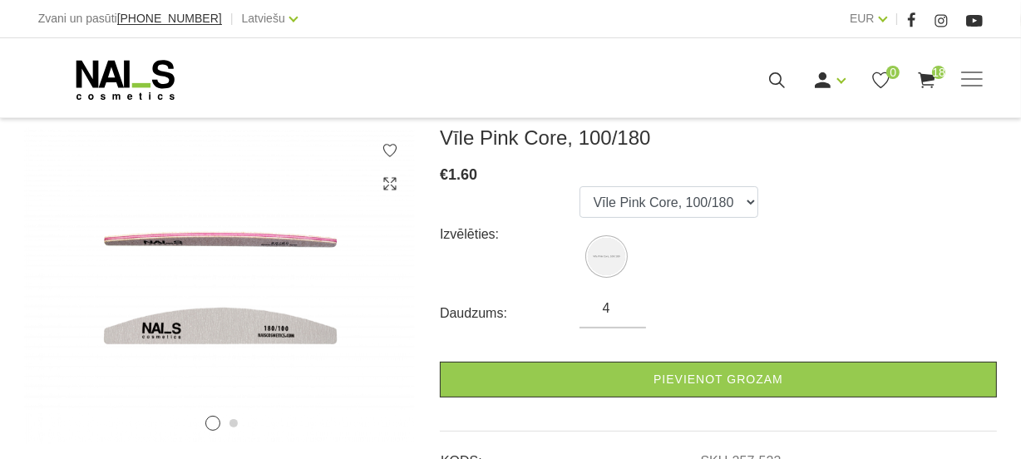
click at [624, 302] on input "4" at bounding box center [612, 308] width 67 height 20
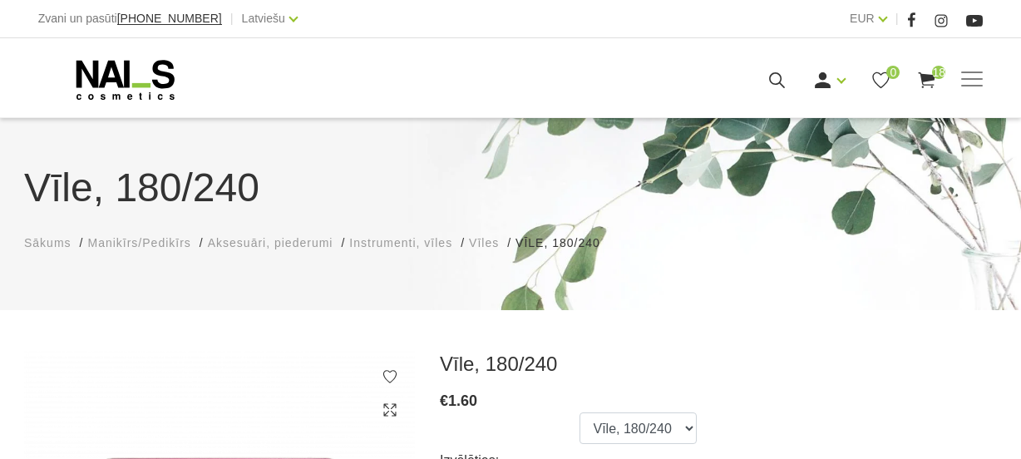
scroll to position [150, 0]
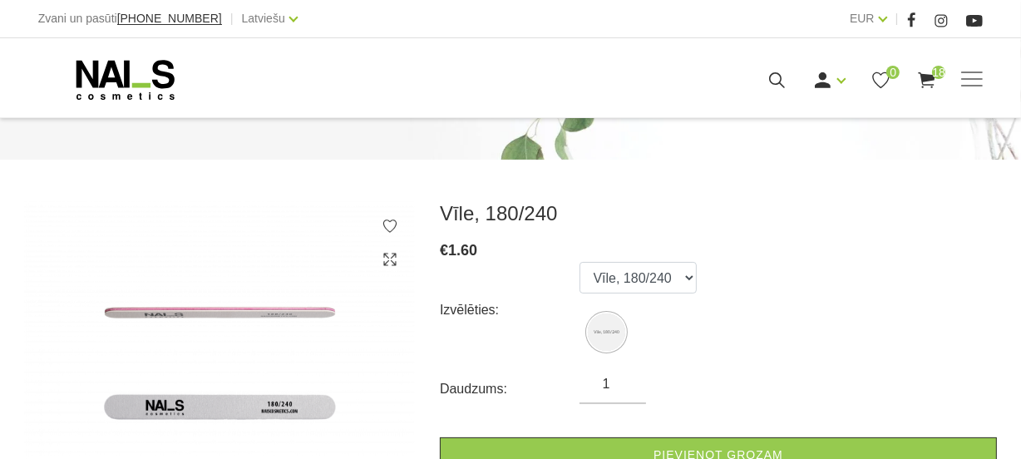
click at [615, 380] on input "1" at bounding box center [612, 384] width 67 height 20
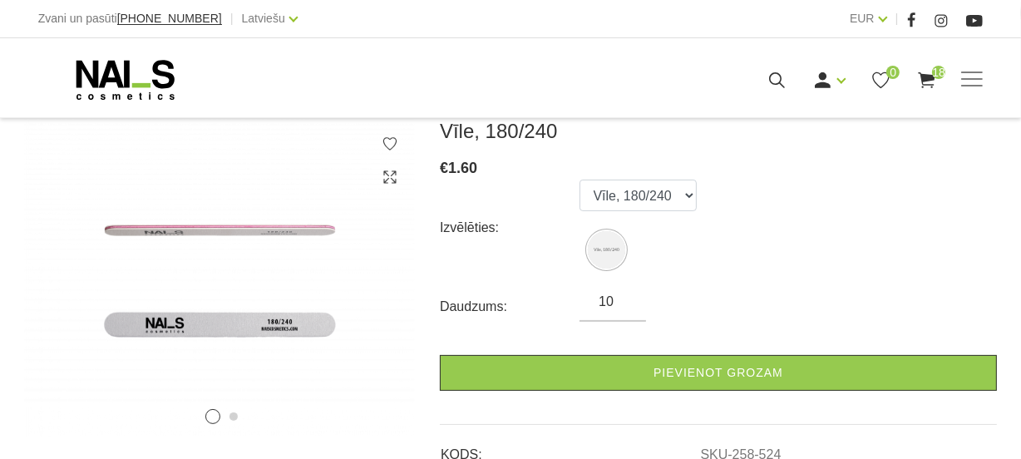
scroll to position [302, 0]
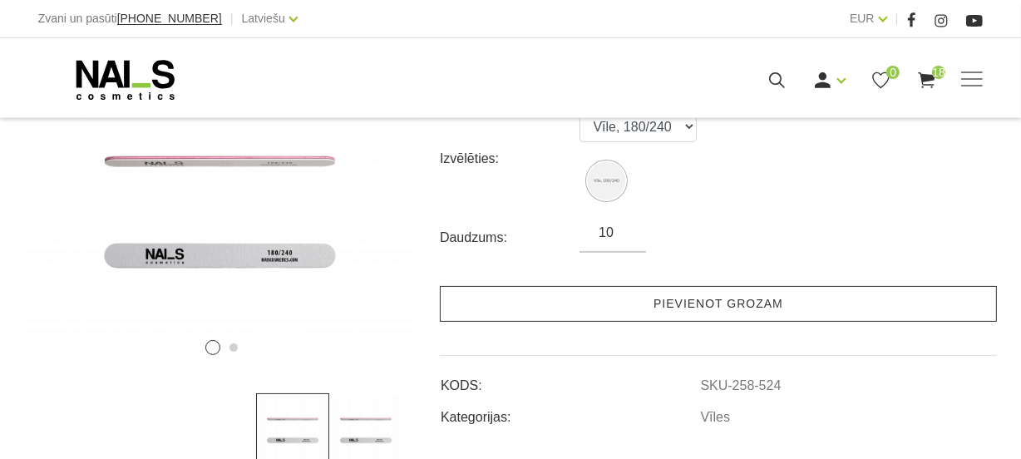
type input "10"
click at [772, 299] on link "Pievienot grozam" at bounding box center [718, 304] width 557 height 36
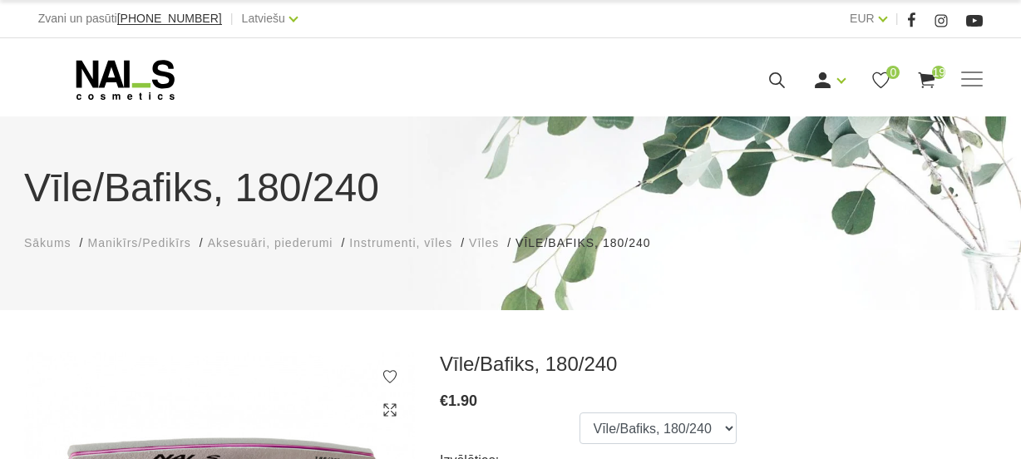
scroll to position [150, 0]
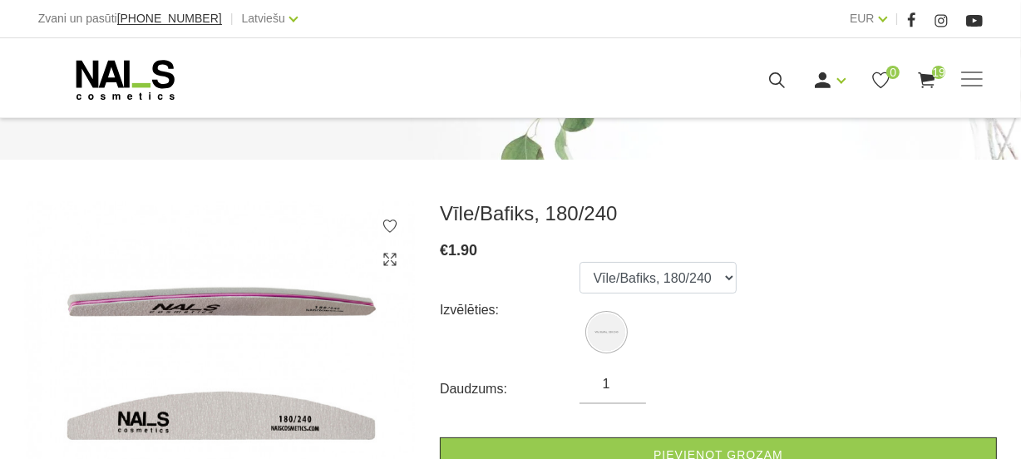
click at [616, 382] on input "1" at bounding box center [612, 384] width 67 height 20
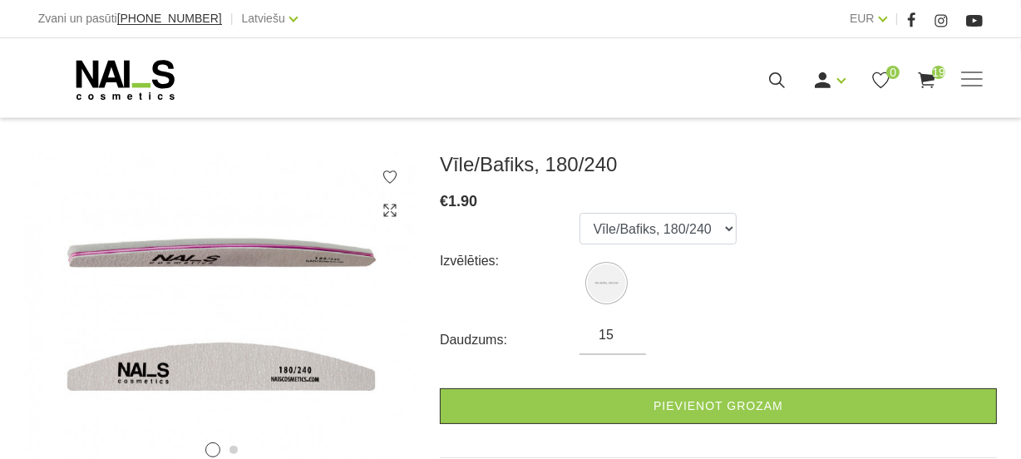
scroll to position [226, 0]
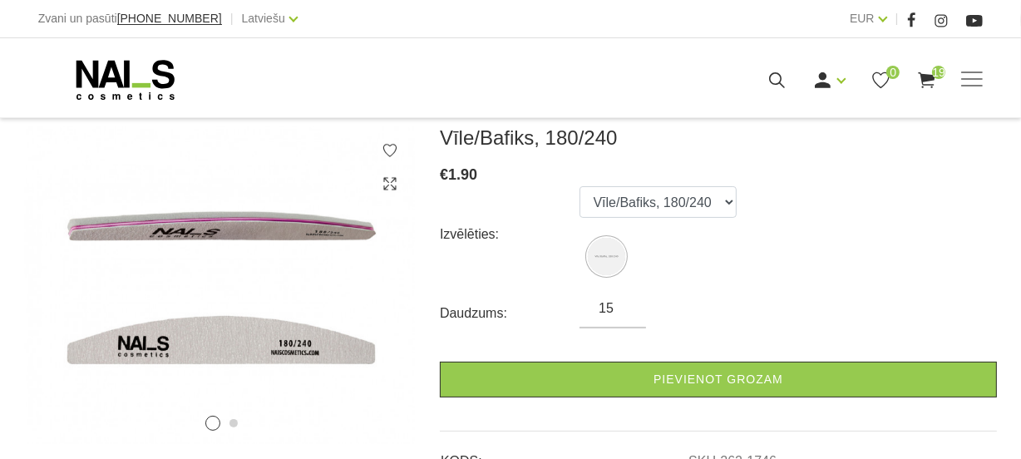
type input "15"
click at [647, 397] on div "Vīle/Bafiks, 180/240 € 1.90 Izvēlēties: Vīle/Bafiks, 180/240 Daudzums: 15 Pievi…" at bounding box center [718, 314] width 557 height 377
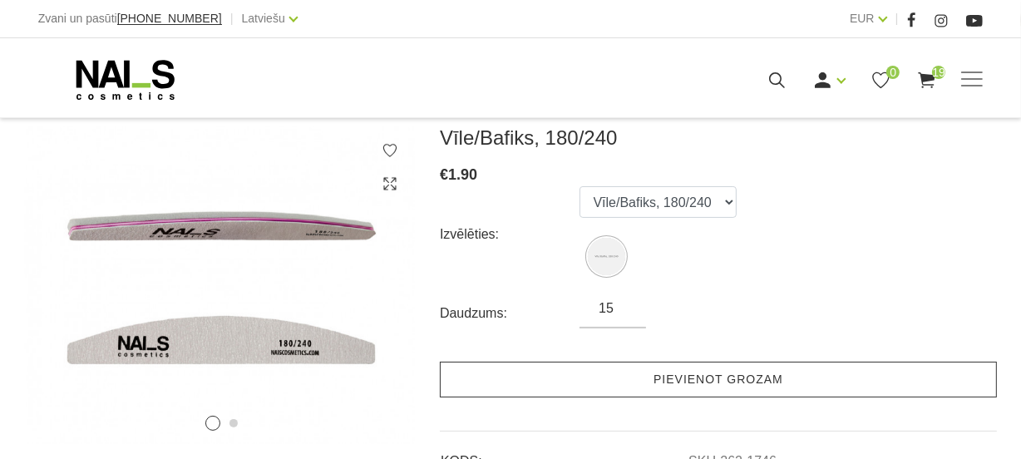
click at [665, 380] on link "Pievienot grozam" at bounding box center [718, 380] width 557 height 36
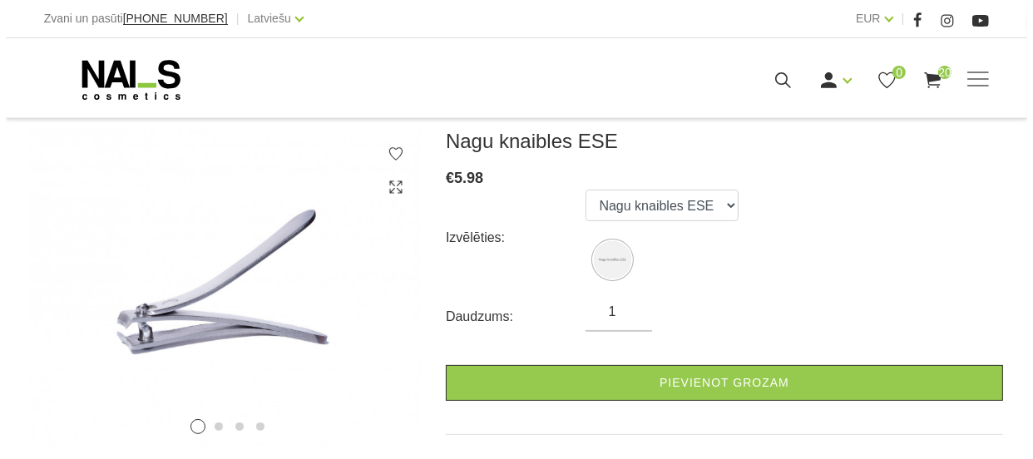
scroll to position [226, 0]
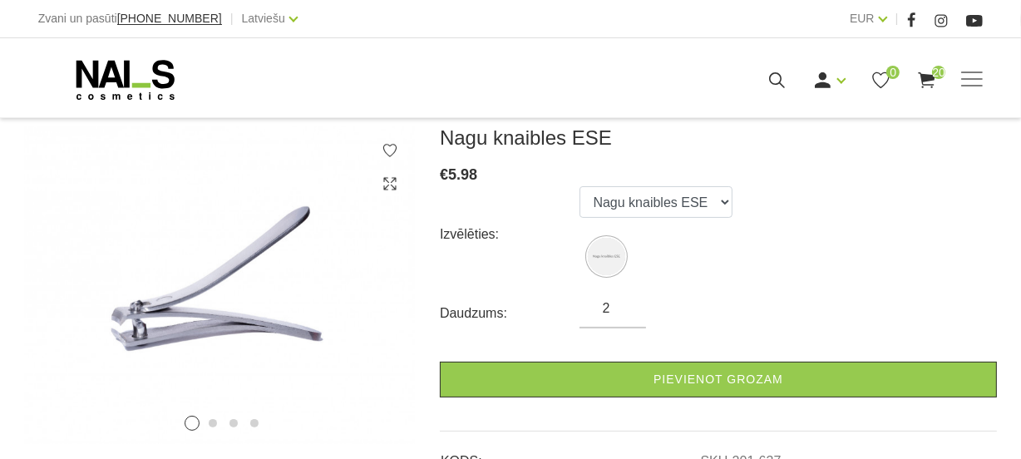
type input "2"
click at [625, 300] on input "2" at bounding box center [612, 308] width 67 height 20
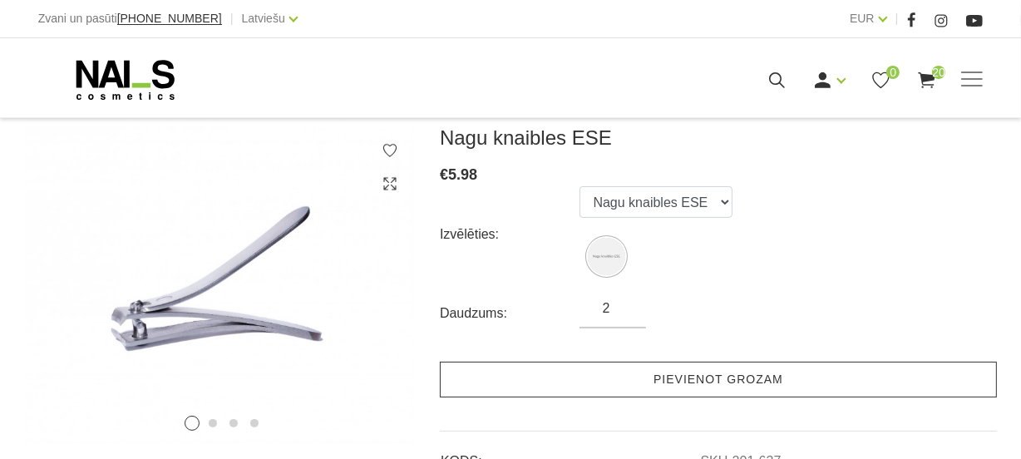
click at [707, 387] on link "Pievienot grozam" at bounding box center [718, 380] width 557 height 36
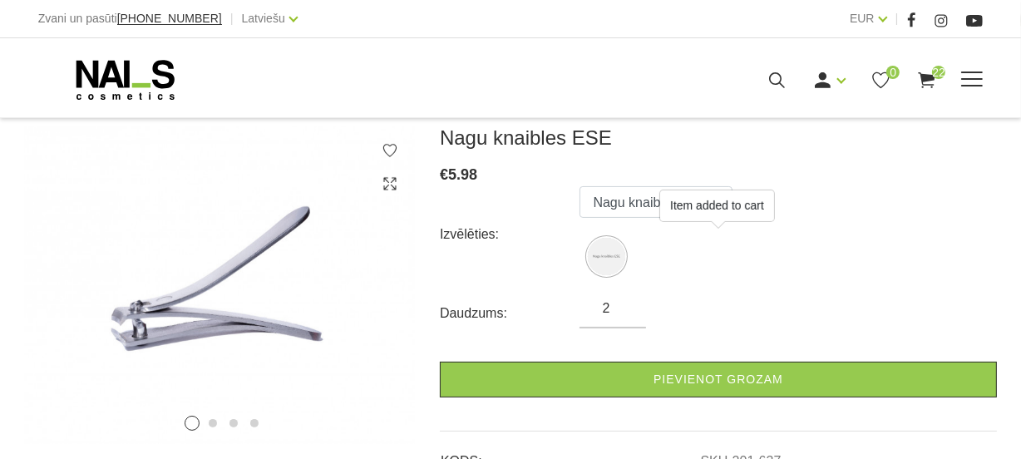
click at [929, 76] on use at bounding box center [927, 80] width 17 height 16
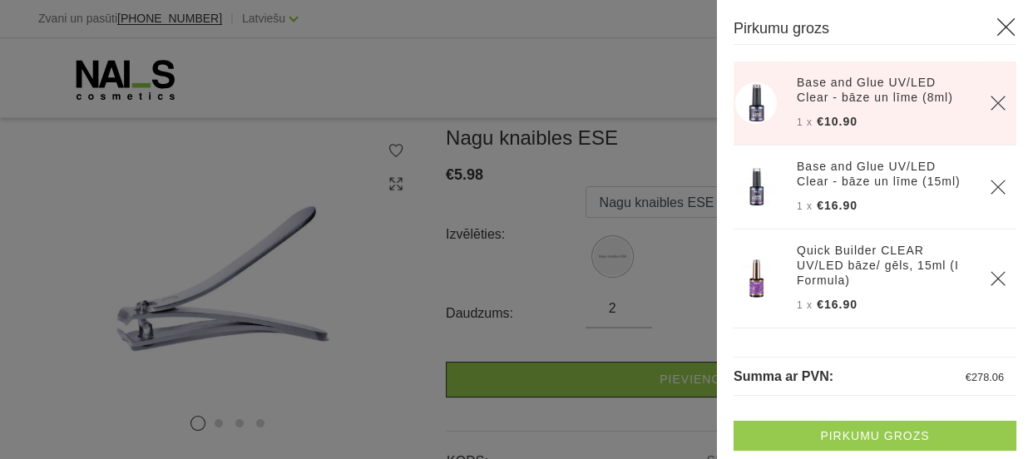
click at [888, 423] on link "Pirkumu grozs" at bounding box center [874, 436] width 283 height 30
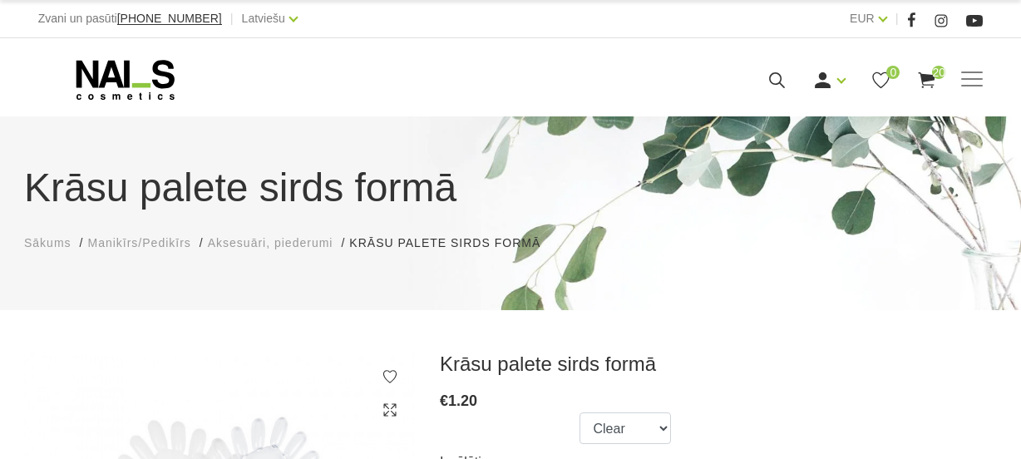
scroll to position [150, 0]
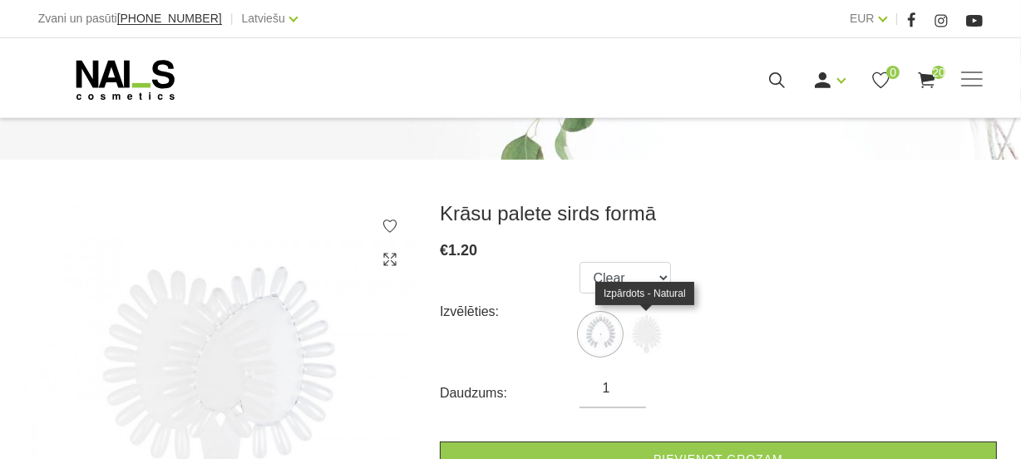
click at [649, 336] on img at bounding box center [646, 334] width 42 height 42
select select "1899"
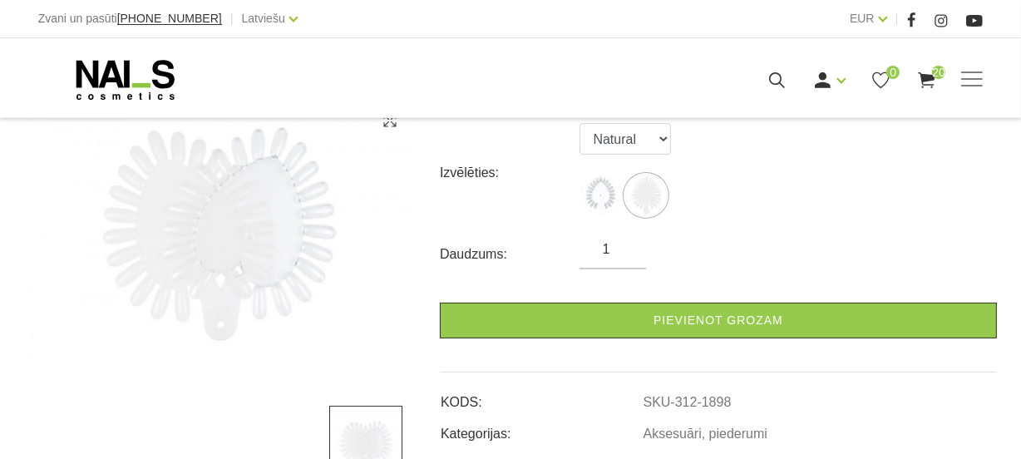
scroll to position [302, 0]
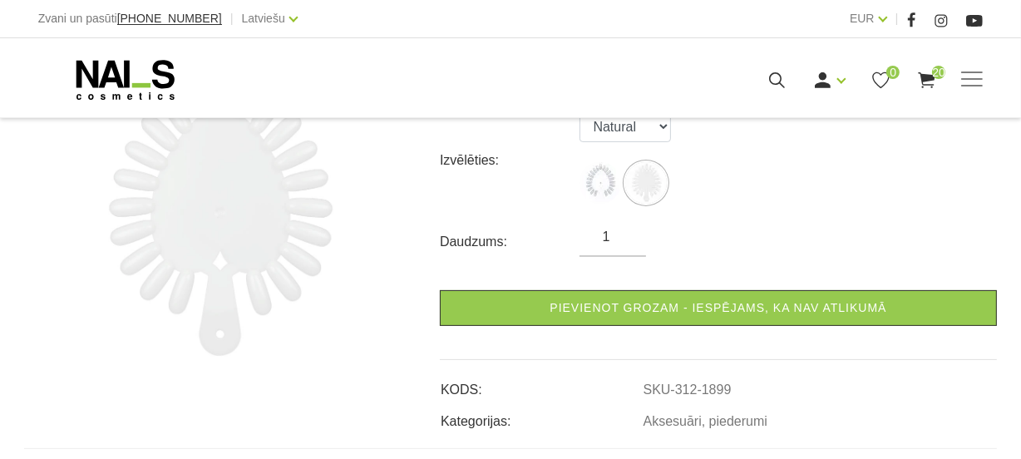
click at [621, 230] on input "1" at bounding box center [612, 237] width 67 height 20
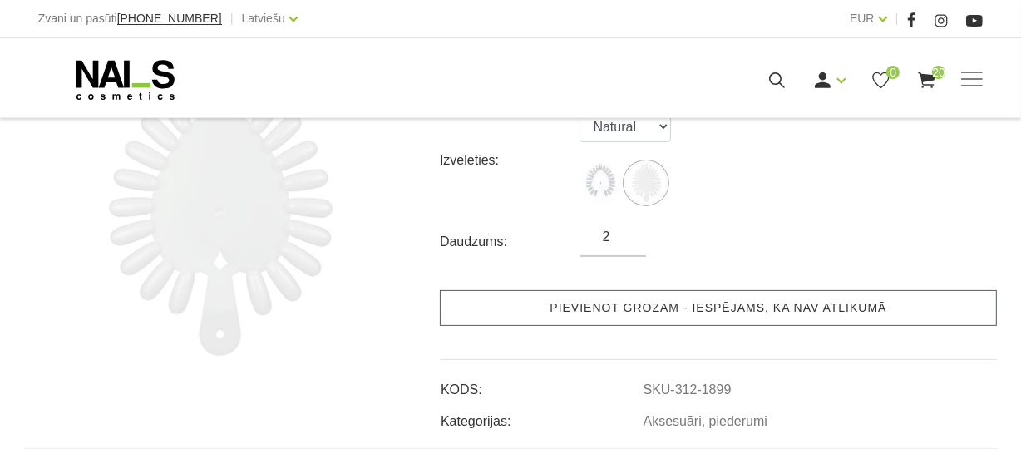
type input "2"
click at [636, 302] on link "Pievienot grozam - iespējams, ka nav atlikumā" at bounding box center [718, 308] width 557 height 36
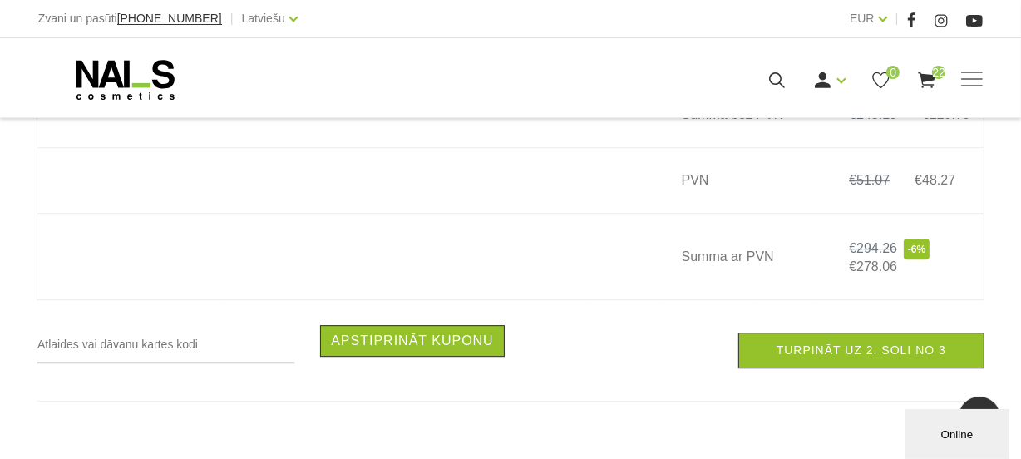
scroll to position [4383, 0]
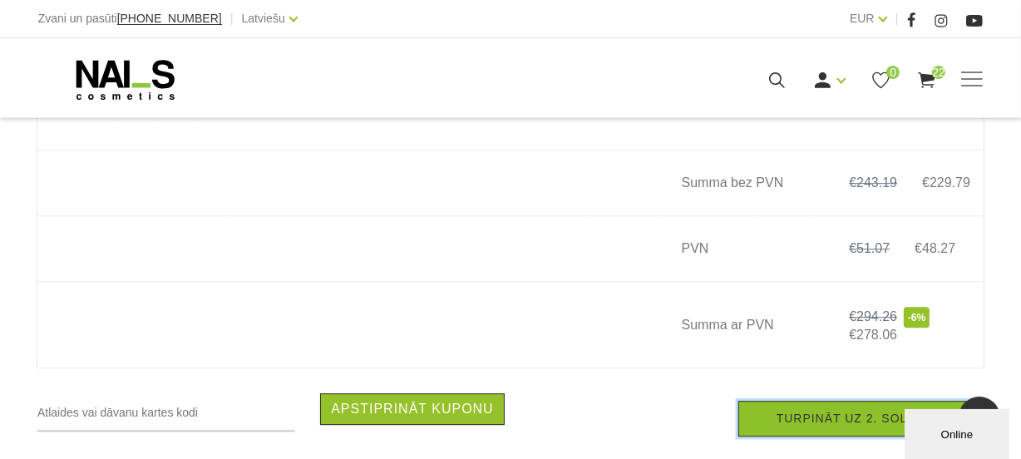
click at [792, 433] on link "Turpināt uz 2. soli no 3" at bounding box center [861, 419] width 246 height 36
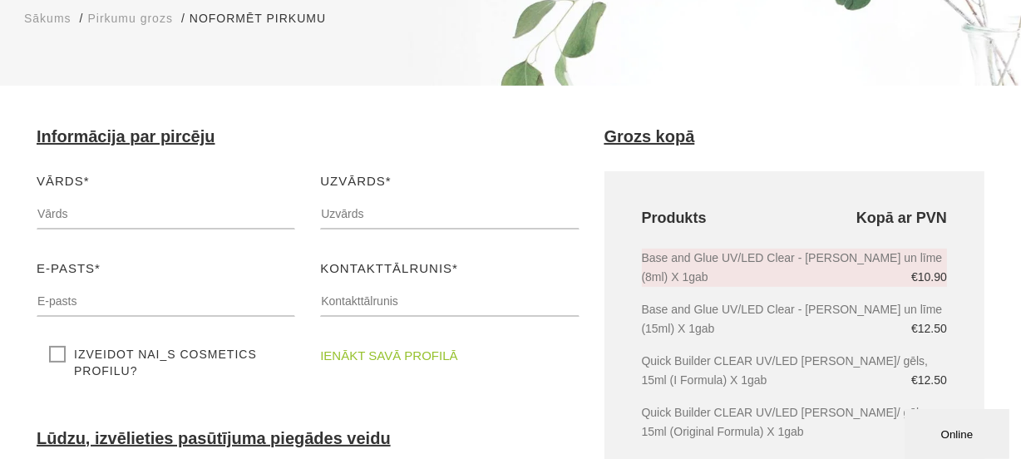
scroll to position [226, 0]
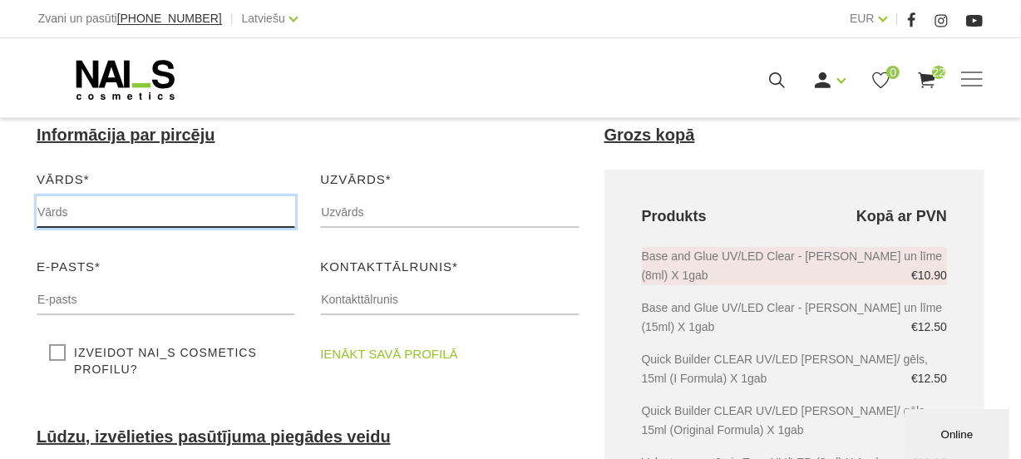
click at [223, 218] on input "text" at bounding box center [166, 212] width 259 height 32
type input "[PERSON_NAME]"
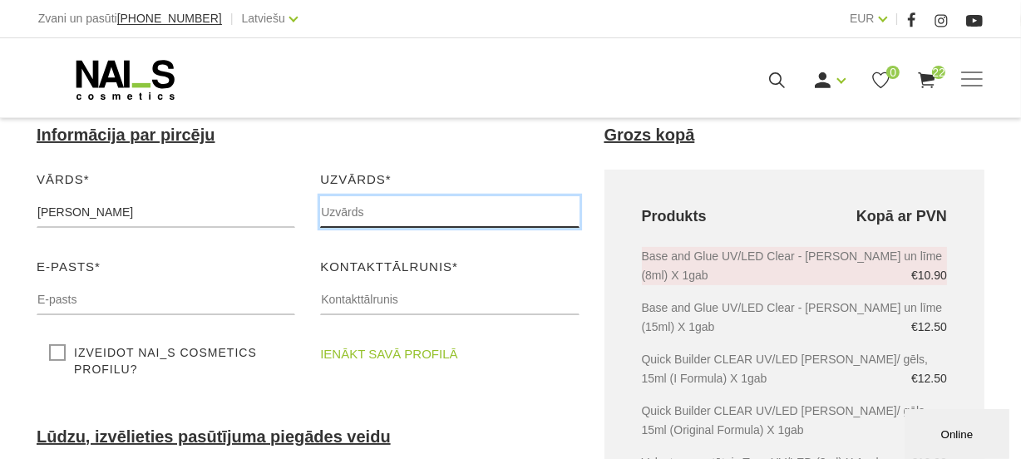
click at [343, 210] on input "text" at bounding box center [449, 212] width 259 height 32
type input "Saldus"
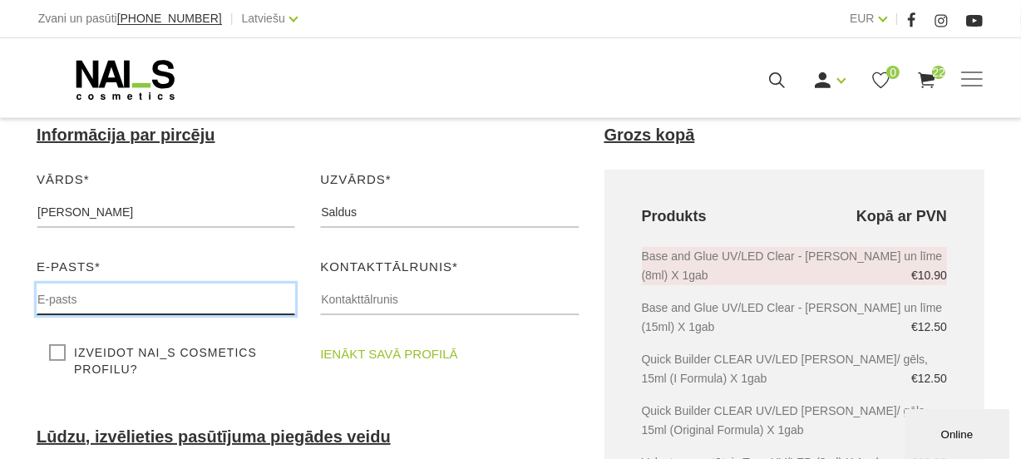
click at [81, 289] on input "text" at bounding box center [166, 300] width 259 height 32
type input "[PERSON_NAME][EMAIL_ADDRESS][PERSON_NAME][DOMAIN_NAME]"
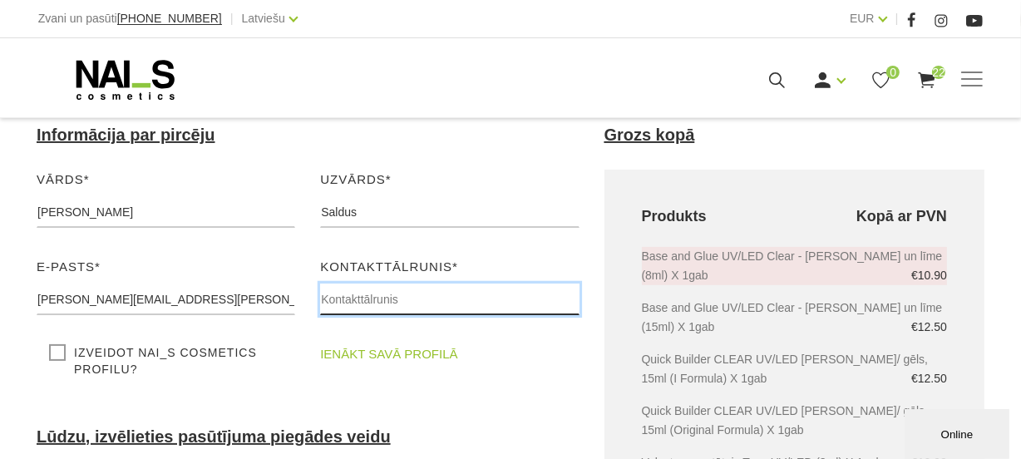
click at [392, 293] on input "text" at bounding box center [449, 300] width 259 height 32
type input "20233454"
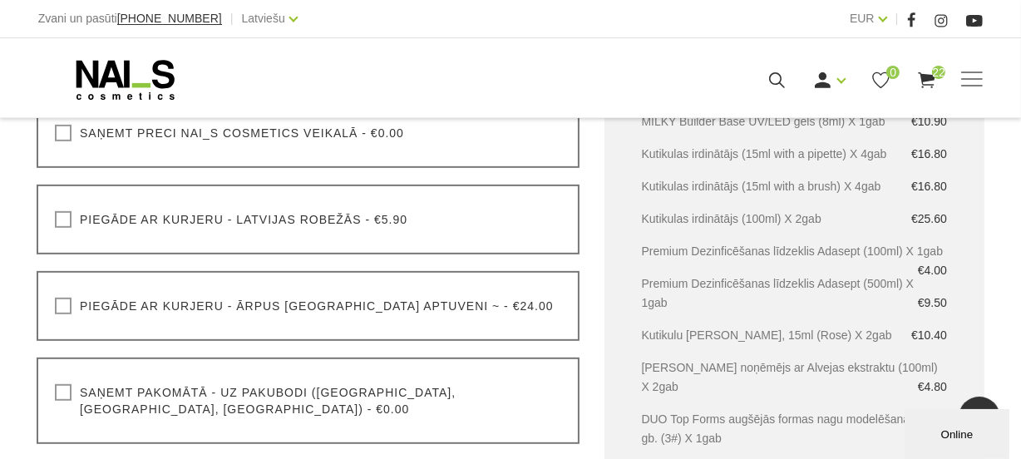
scroll to position [604, 0]
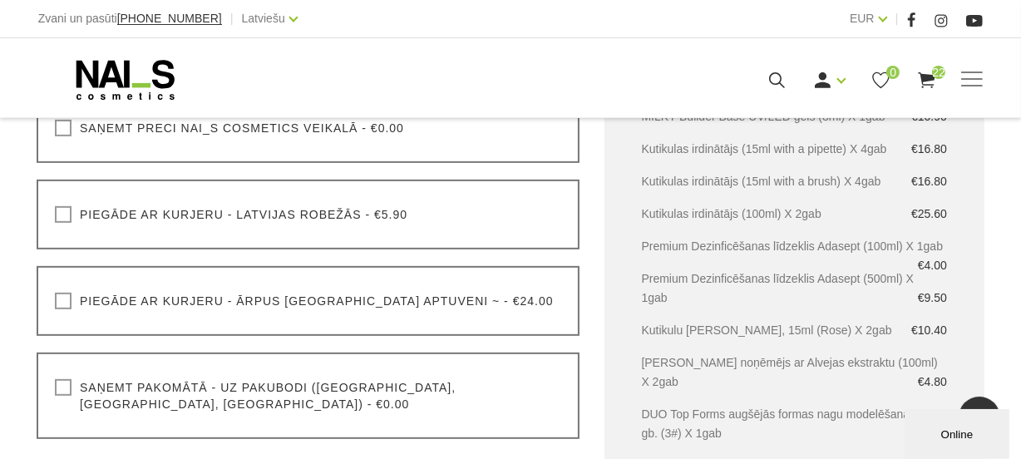
click at [67, 209] on label "Piegāde ar kurjeru - Latvijas robežās - €5.90" at bounding box center [231, 214] width 353 height 17
click at [0, 0] on input "Piegāde ar kurjeru - Latvijas robežās - €5.90" at bounding box center [0, 0] width 0 height 0
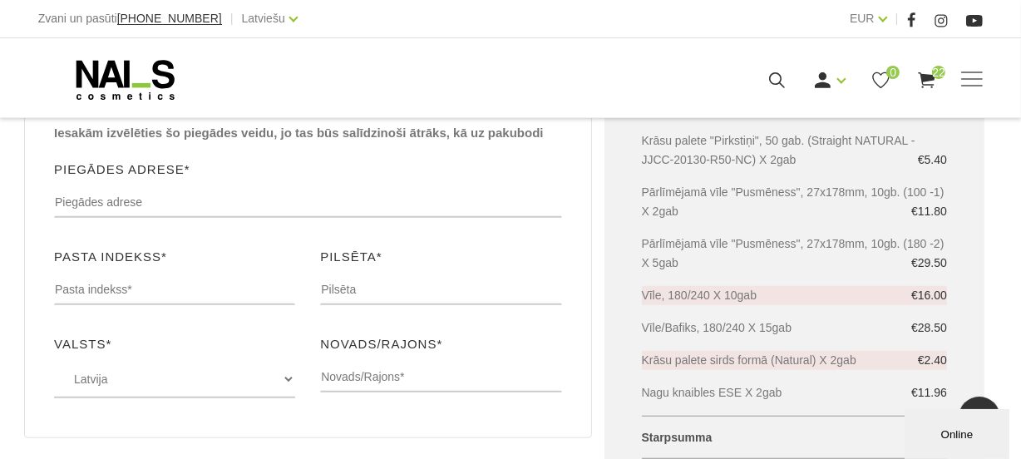
scroll to position [982, 0]
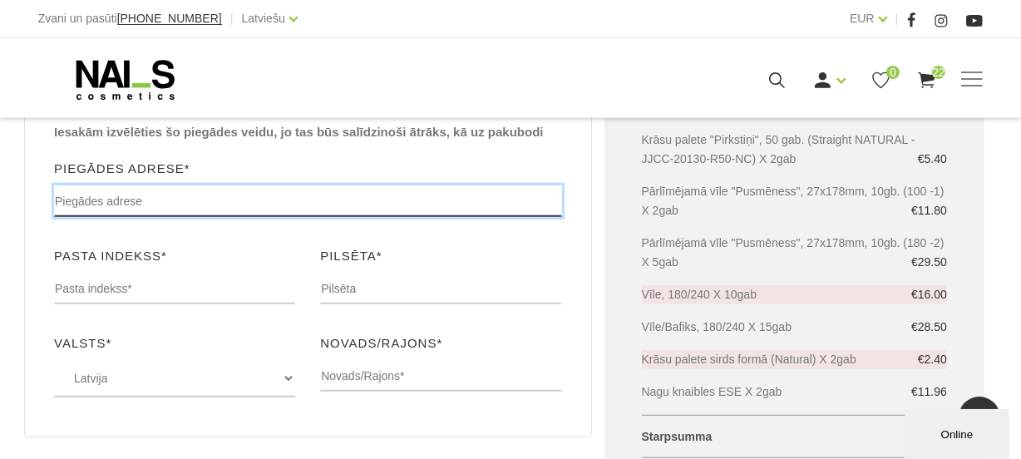
click at [99, 191] on input "text" at bounding box center [308, 201] width 508 height 32
type input "[STREET_ADDRESS]"
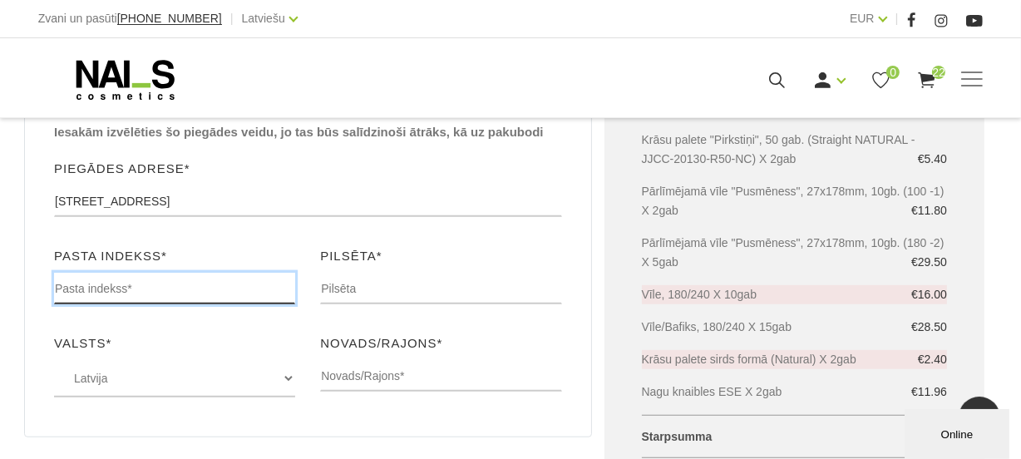
click at [137, 273] on input "text" at bounding box center [174, 289] width 241 height 32
type input "3801"
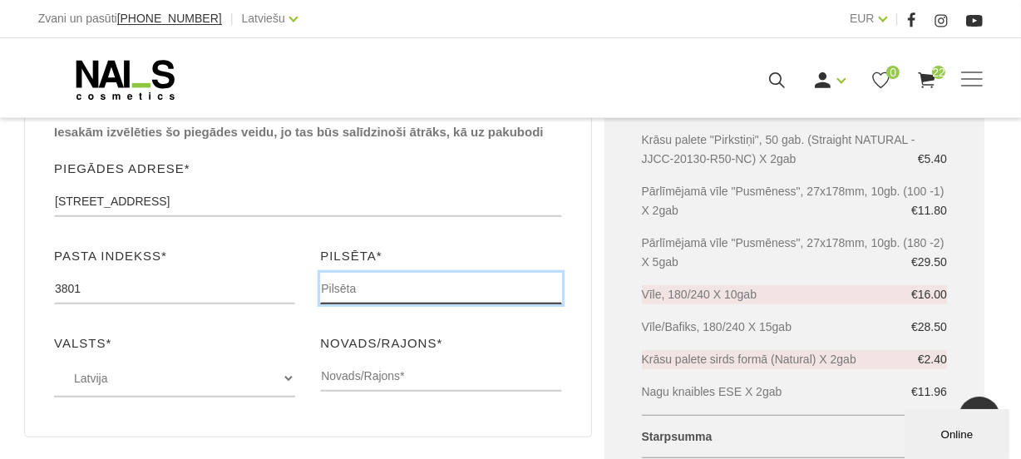
click at [355, 273] on input "text" at bounding box center [440, 289] width 241 height 32
type input "Saldus"
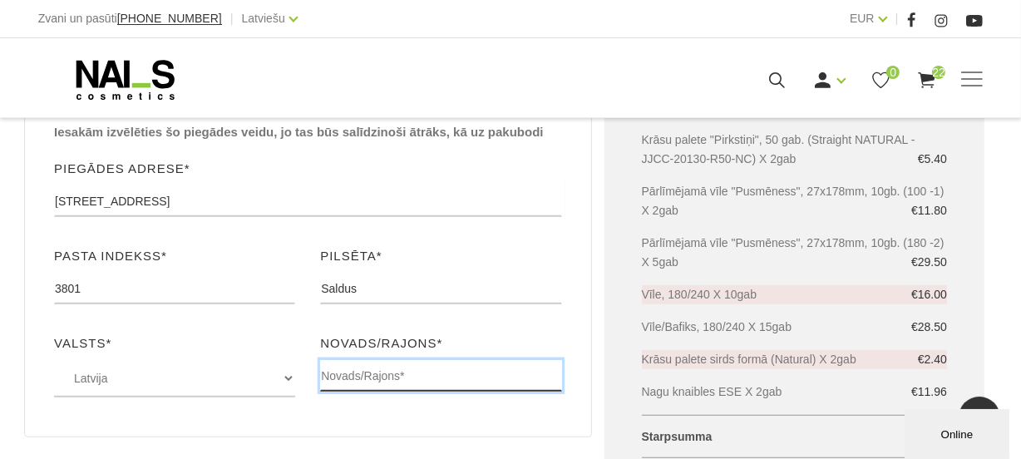
click at [377, 360] on input "text" at bounding box center [440, 376] width 241 height 32
type input "[GEOGRAPHIC_DATA]"
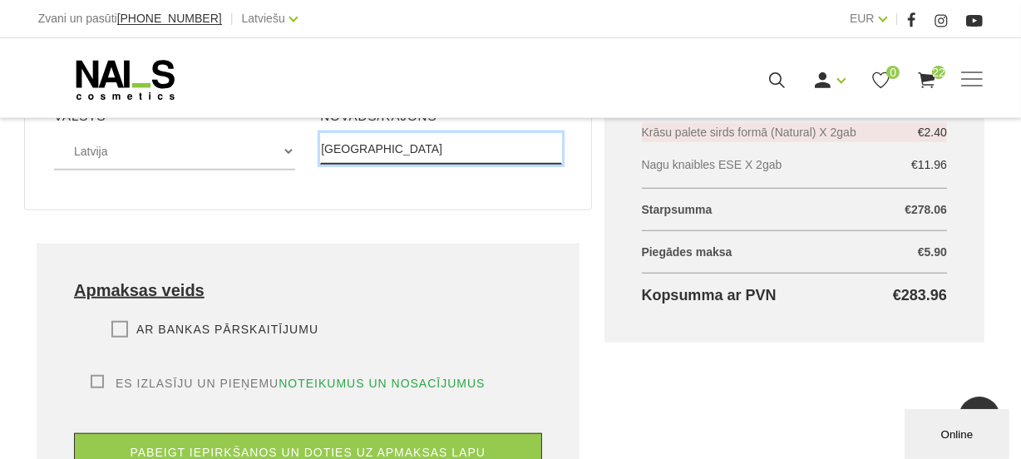
scroll to position [1360, 0]
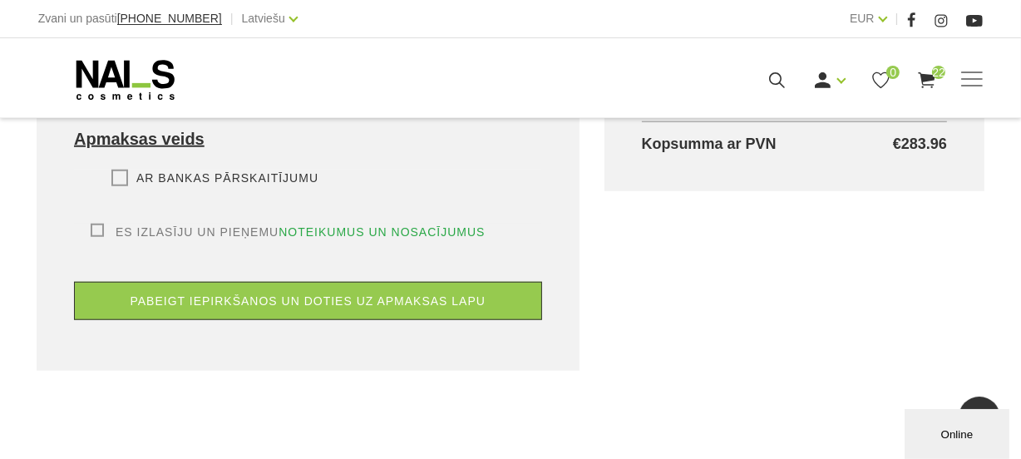
click at [128, 170] on label "Ar bankas pārskaitījumu" at bounding box center [214, 178] width 207 height 17
click at [0, 0] on input "Ar bankas pārskaitījumu" at bounding box center [0, 0] width 0 height 0
click at [98, 224] on label "Es izlasīju un pieņemu noteikumus un nosacījumus" at bounding box center [288, 232] width 395 height 17
click at [0, 0] on input "Es izlasīju un pieņemu noteikumus un nosacījumus" at bounding box center [0, 0] width 0 height 0
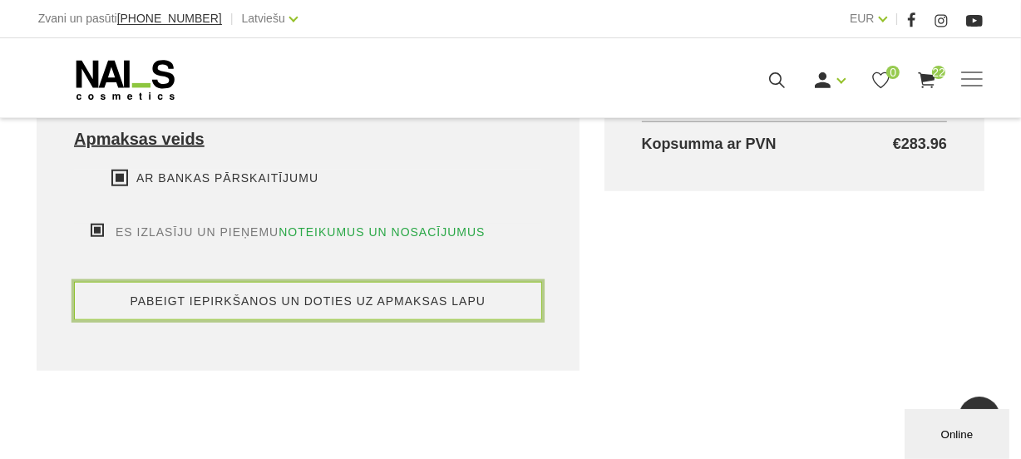
click at [219, 283] on button "pabeigt iepirkšanos un doties uz apmaksas lapu" at bounding box center [308, 301] width 468 height 38
